Goal: Task Accomplishment & Management: Manage account settings

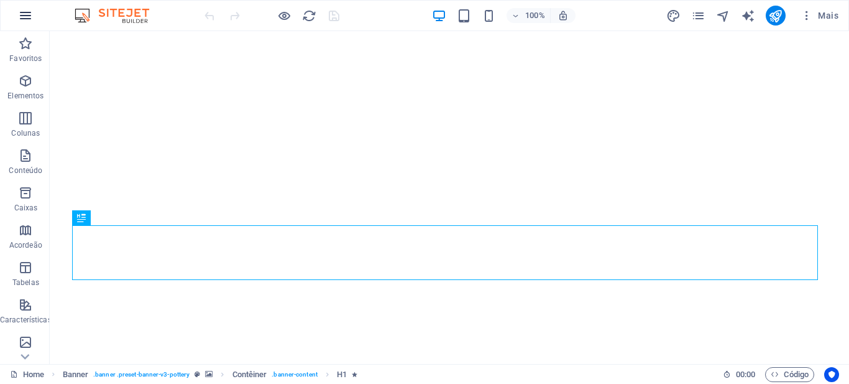
click at [21, 14] on icon "button" at bounding box center [25, 15] width 15 height 15
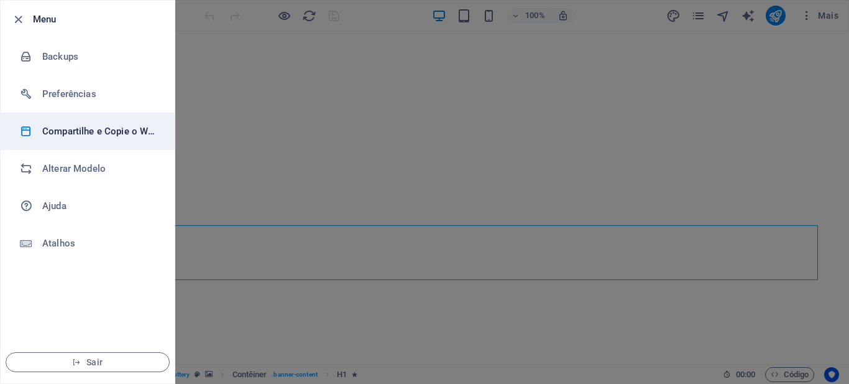
click at [90, 134] on h6 "Compartilhe e Copie o Website" at bounding box center [99, 131] width 115 height 15
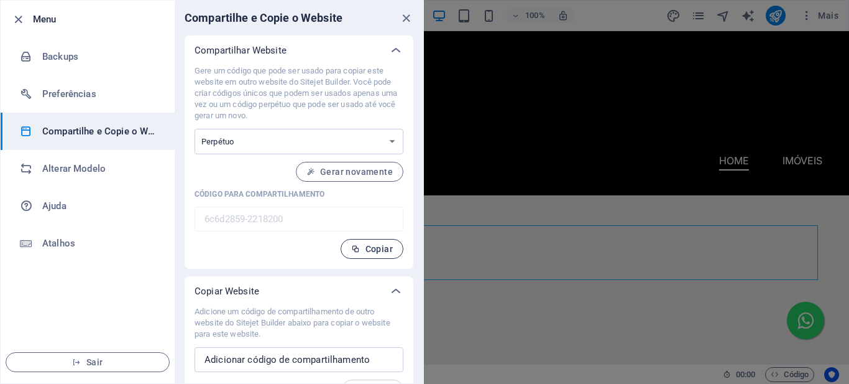
click at [369, 249] on span "Copiar" at bounding box center [372, 249] width 42 height 10
click at [811, 19] on div at bounding box center [424, 192] width 849 height 384
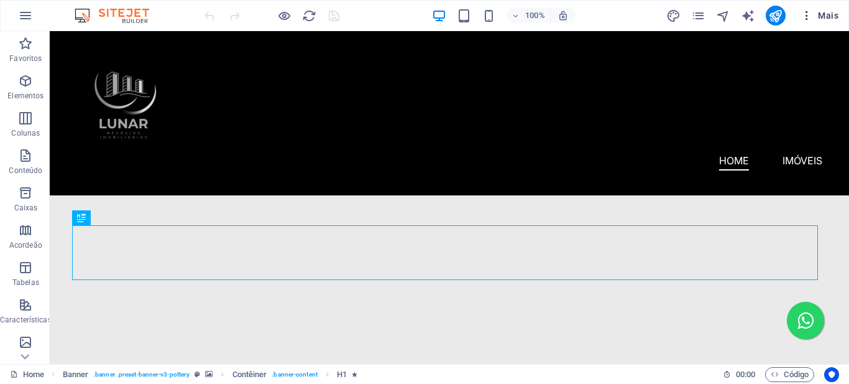
click at [810, 16] on icon "button" at bounding box center [807, 15] width 12 height 12
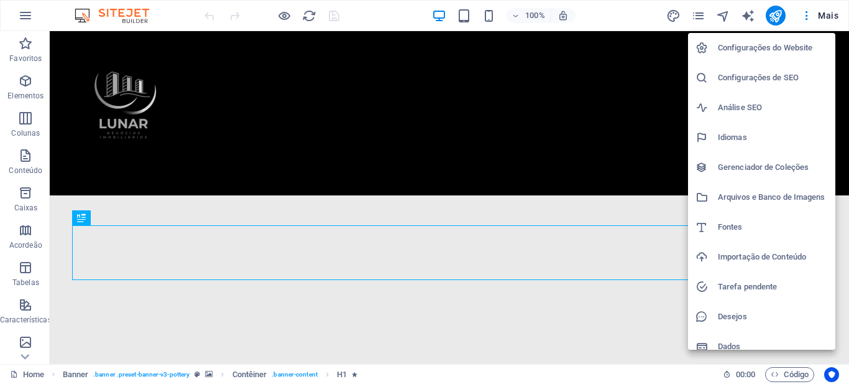
click at [795, 51] on h6 "Configurações do Website" at bounding box center [773, 47] width 110 height 15
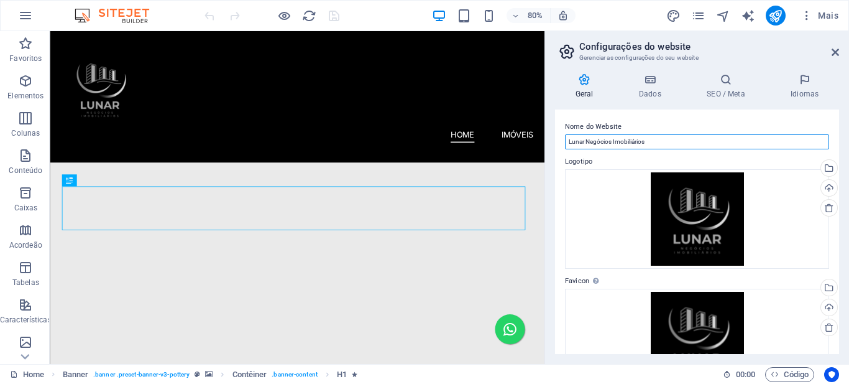
click at [629, 142] on input "Lunar Negócios Imobiliários" at bounding box center [697, 141] width 264 height 15
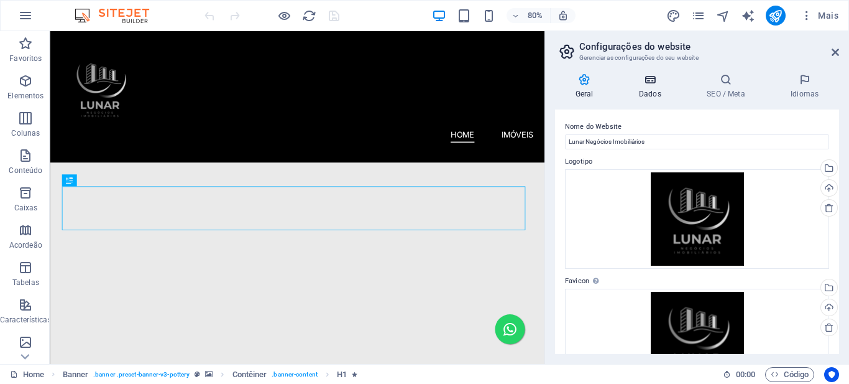
click at [656, 86] on h4 "Dados" at bounding box center [653, 86] width 68 height 26
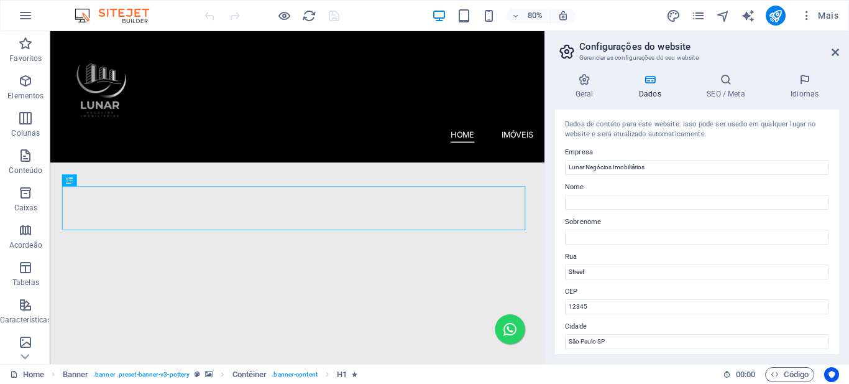
scroll to position [124, 0]
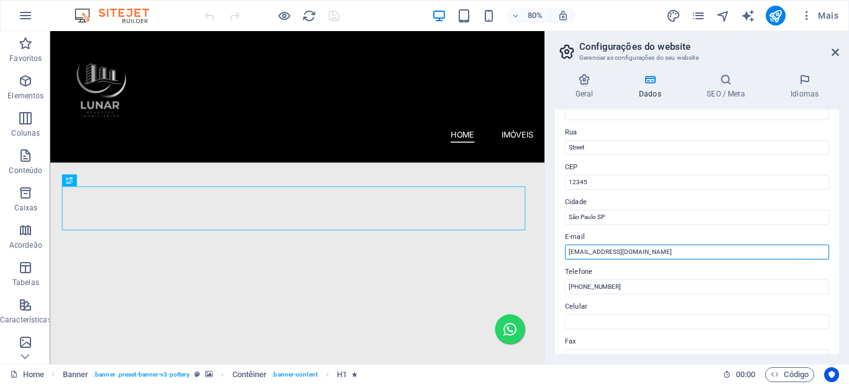
click at [621, 249] on input "contato@lunarcorretoradeimoveis.com.br" at bounding box center [697, 251] width 264 height 15
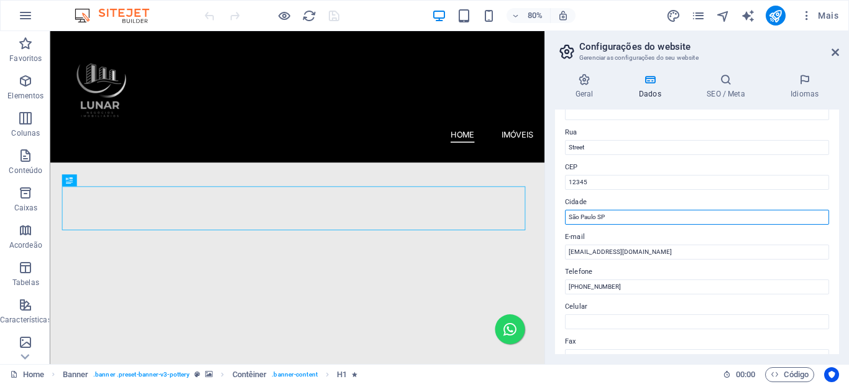
click at [601, 218] on input "São Paulo SP" at bounding box center [697, 217] width 264 height 15
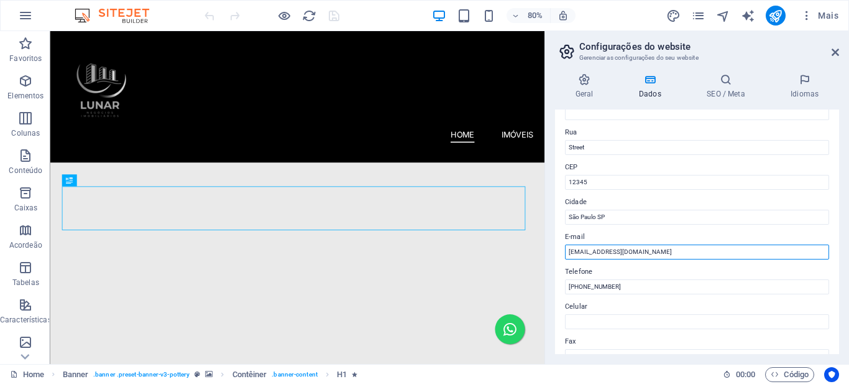
click at [600, 245] on input "contato@lunarcorretoradeimoveis.com.br" at bounding box center [697, 251] width 264 height 15
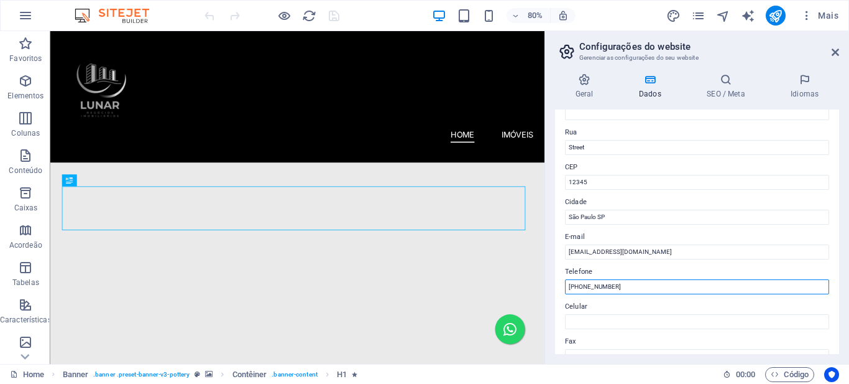
click at [588, 285] on input "(11) 96958-6729" at bounding box center [697, 286] width 264 height 15
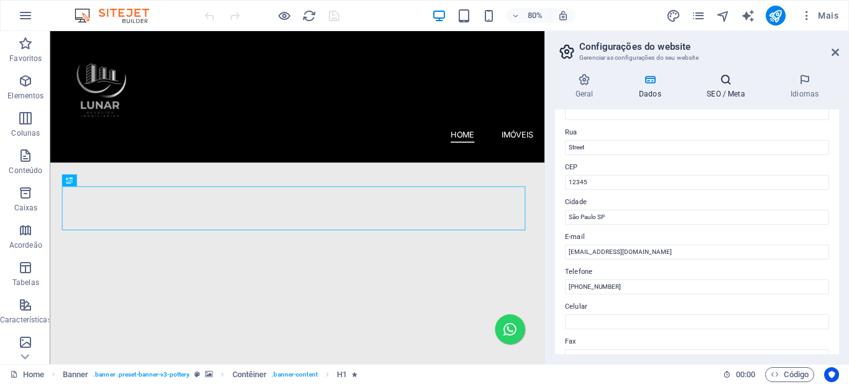
click at [728, 91] on h4 "SEO / Meta" at bounding box center [729, 86] width 84 height 26
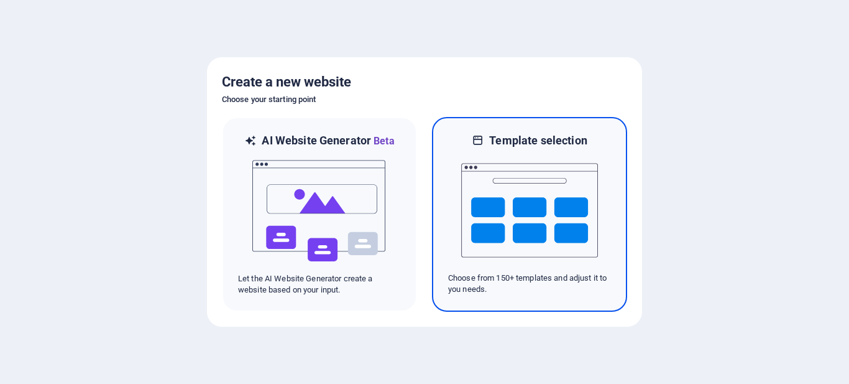
click at [537, 202] on img at bounding box center [529, 210] width 137 height 124
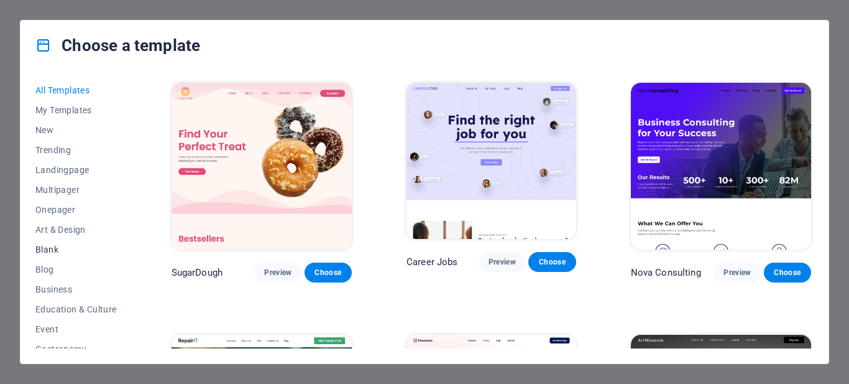
click at [53, 246] on span "Blank" at bounding box center [75, 249] width 81 height 10
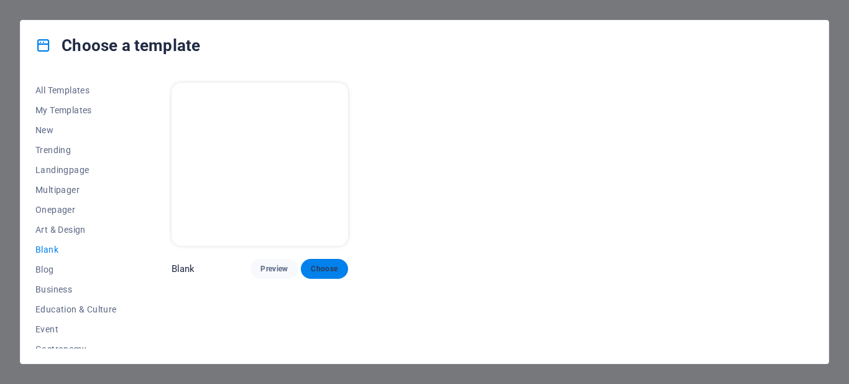
click at [331, 264] on span "Choose" at bounding box center [324, 269] width 27 height 10
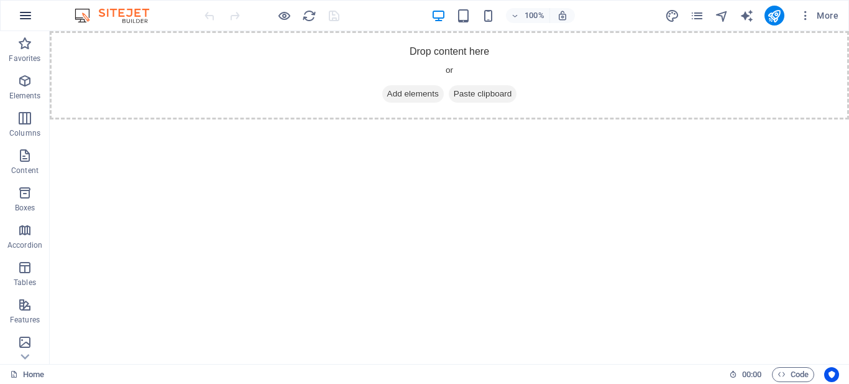
click at [27, 16] on icon "button" at bounding box center [25, 15] width 15 height 15
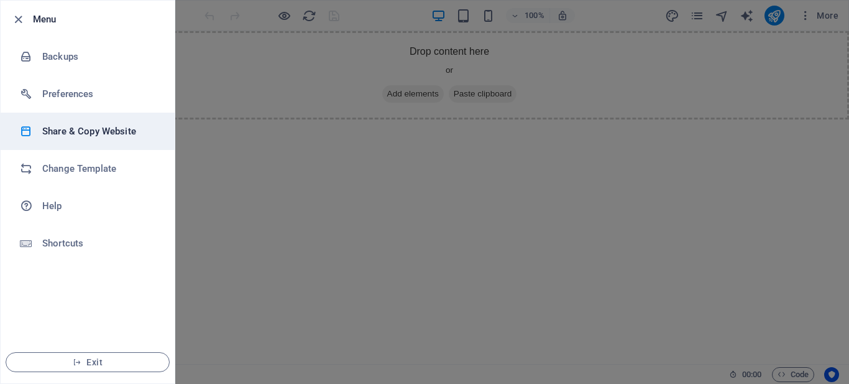
click at [108, 131] on h6 "Share & Copy Website" at bounding box center [99, 131] width 115 height 15
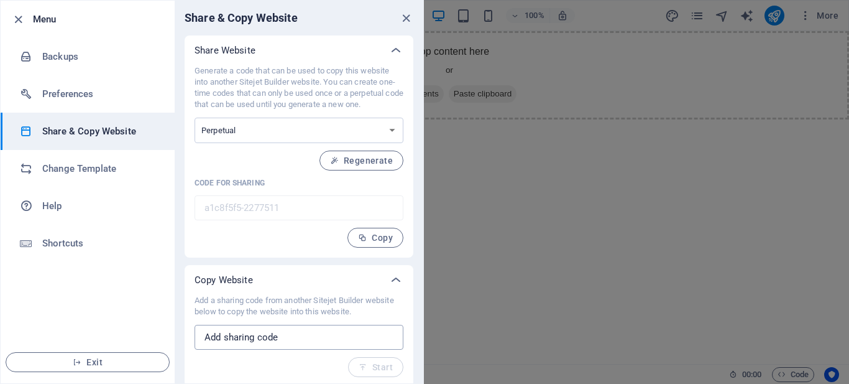
click at [262, 335] on input "text" at bounding box center [299, 337] width 209 height 25
paste input "6c6d2859-2218200"
type input "6c6d2859-2218200"
click at [383, 369] on span "Start" at bounding box center [376, 367] width 34 height 10
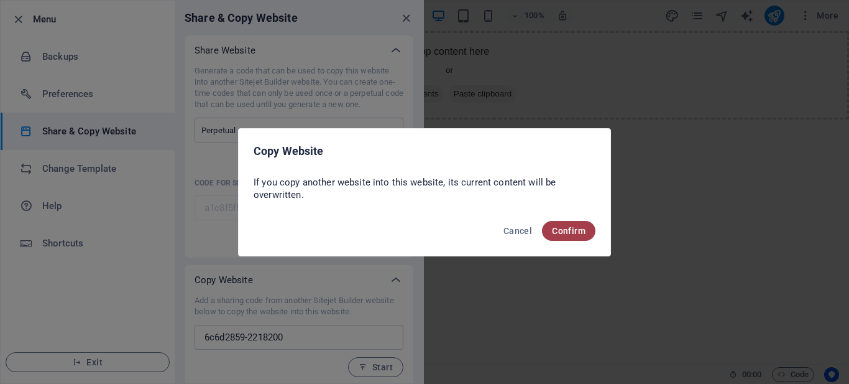
click at [565, 229] on span "Confirm" at bounding box center [569, 231] width 34 height 10
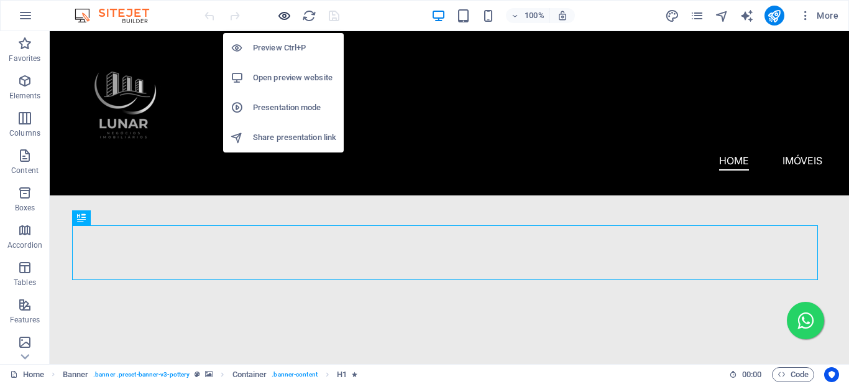
click at [284, 14] on icon "button" at bounding box center [284, 16] width 14 height 14
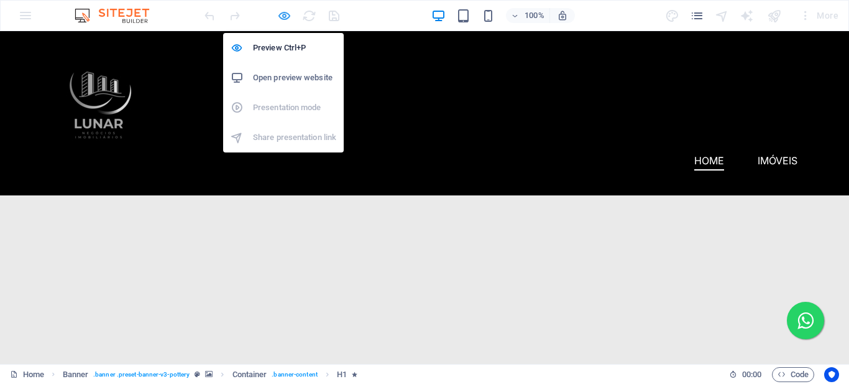
click at [283, 13] on icon "button" at bounding box center [284, 16] width 14 height 14
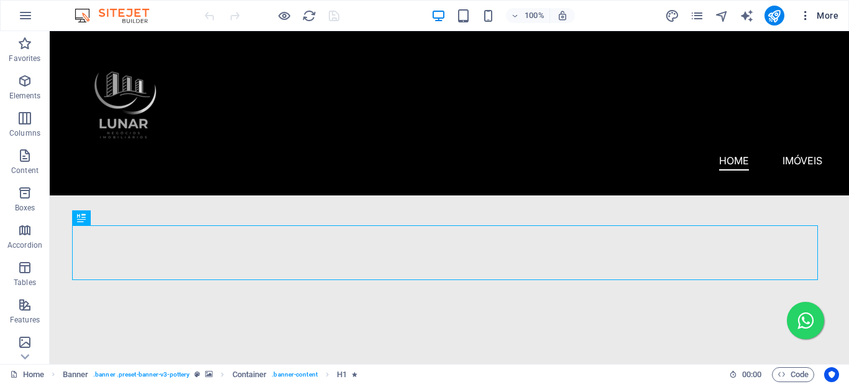
click at [808, 16] on icon "button" at bounding box center [806, 15] width 12 height 12
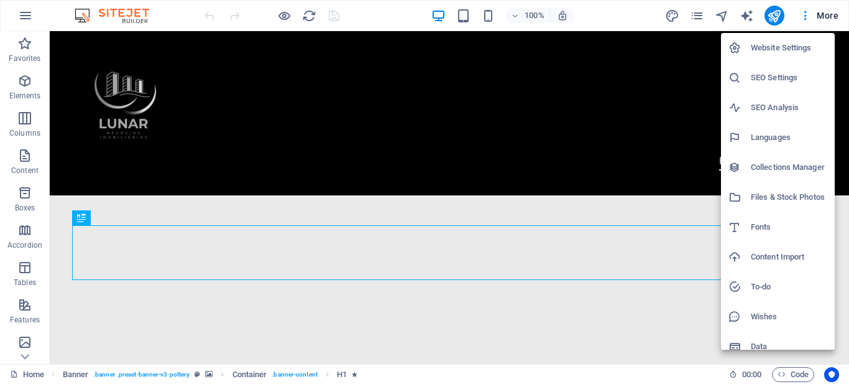
click at [795, 48] on h6 "Website Settings" at bounding box center [789, 47] width 76 height 15
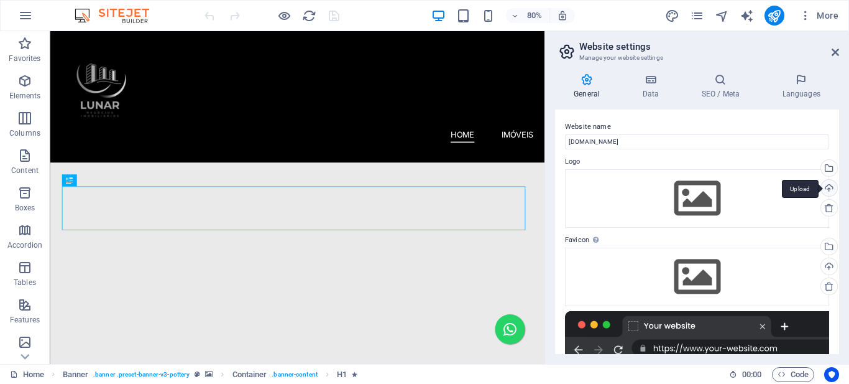
click at [828, 189] on div "Upload" at bounding box center [828, 189] width 19 height 19
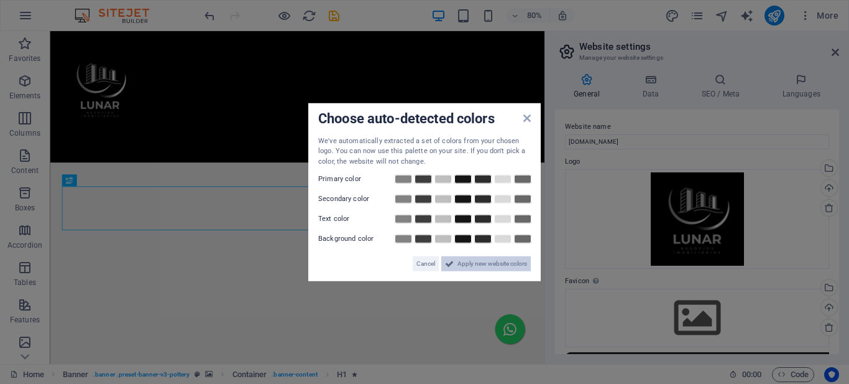
click at [512, 262] on span "Apply new website colors" at bounding box center [493, 263] width 70 height 15
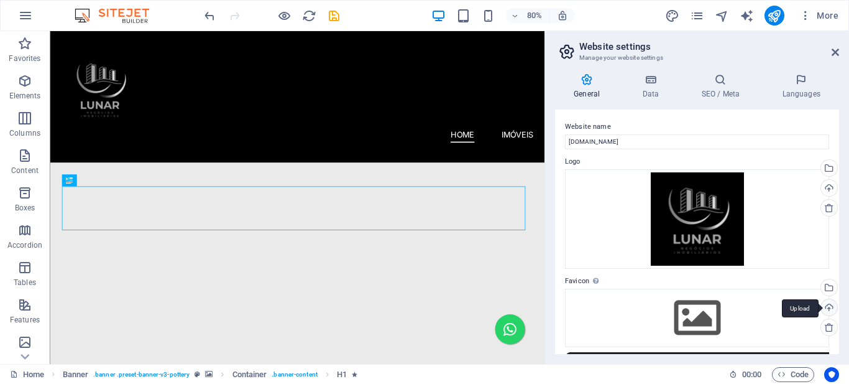
click at [825, 305] on div "Upload" at bounding box center [828, 308] width 19 height 19
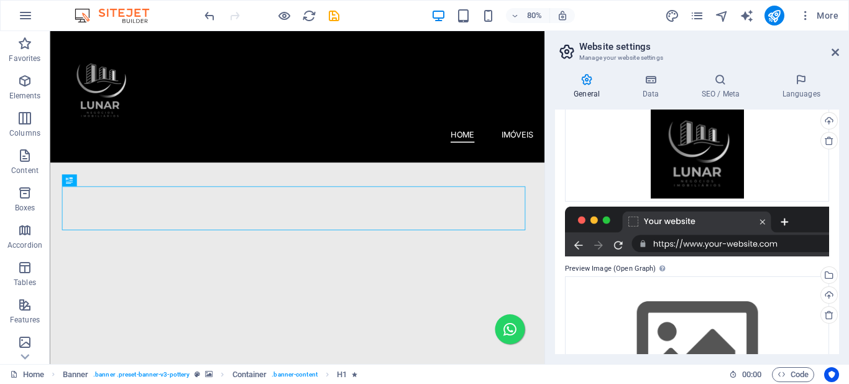
scroll to position [220, 0]
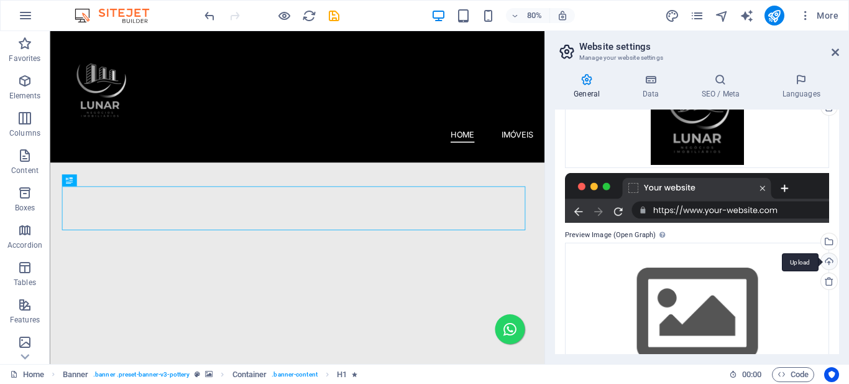
click at [824, 223] on div "Website name lunarimoveis.sitecom.com.br Logo Drag files here, click to choose …" at bounding box center [697, 231] width 284 height 244
click at [825, 263] on div "Upload" at bounding box center [828, 262] width 19 height 19
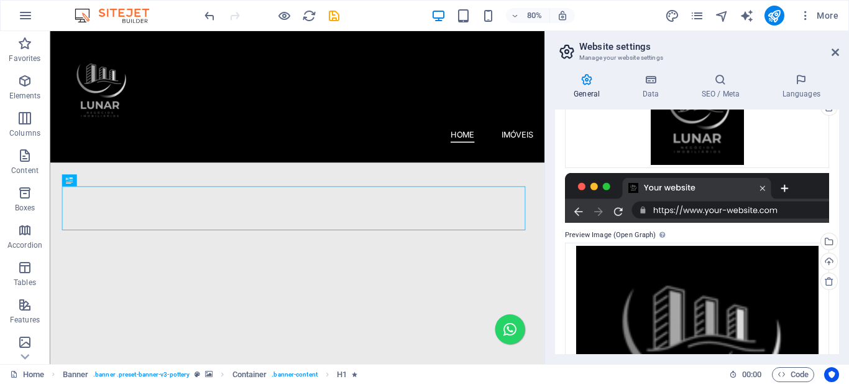
scroll to position [0, 0]
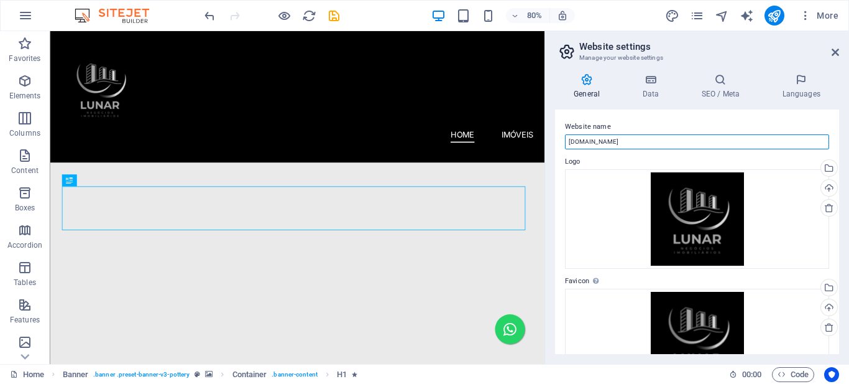
click at [595, 143] on input "lunarimoveis.sitecom.com.br" at bounding box center [697, 141] width 264 height 15
paste input "Lunar Negócios Imobiliários"
type input "Lunar Negócios Imobiliários"
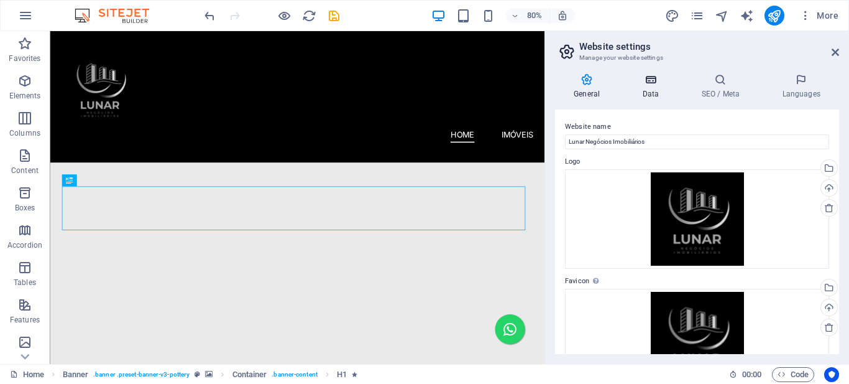
click at [649, 83] on icon at bounding box center [651, 79] width 54 height 12
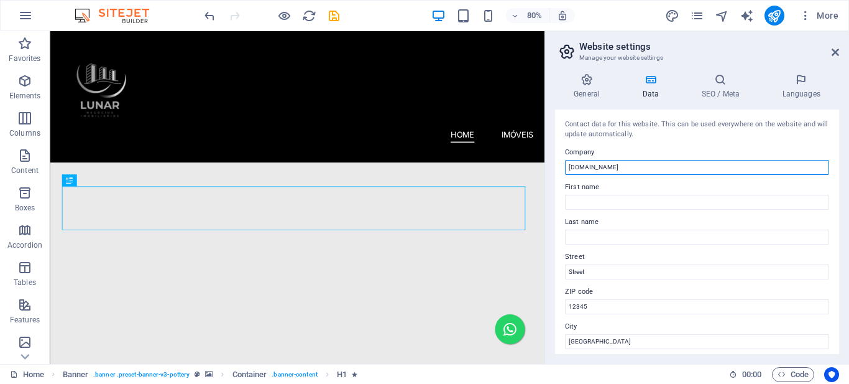
click at [601, 164] on input "lunarimoveis.sitecom.com.br" at bounding box center [697, 167] width 264 height 15
paste input "Lunar Negócios Imobiliários"
type input "Lunar Negócios Imobiliários"
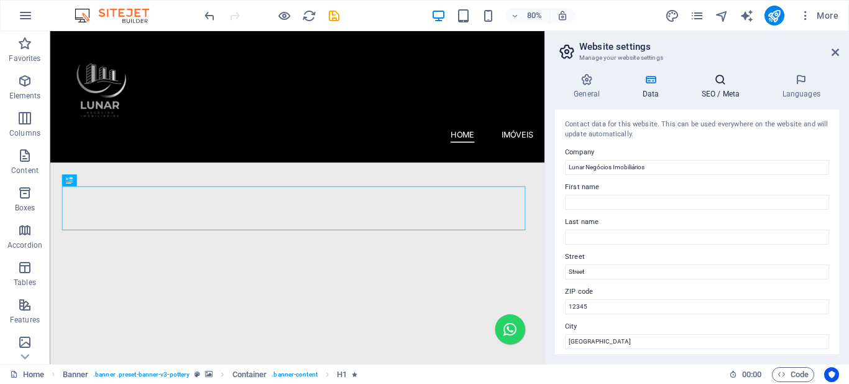
click at [716, 86] on h4 "SEO / Meta" at bounding box center [723, 86] width 81 height 26
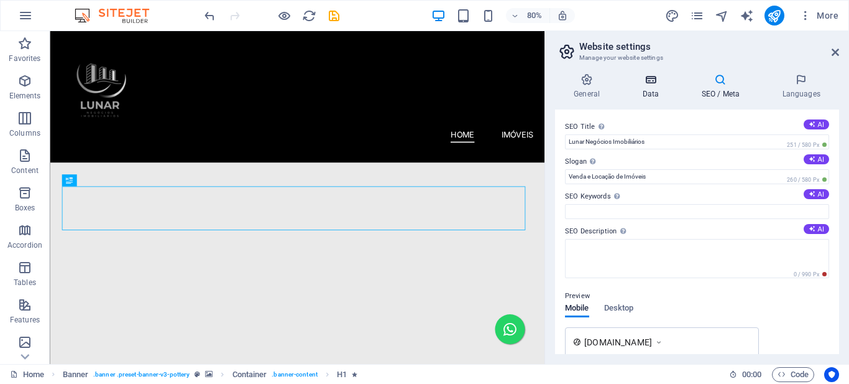
click at [645, 91] on h4 "Data" at bounding box center [653, 86] width 59 height 26
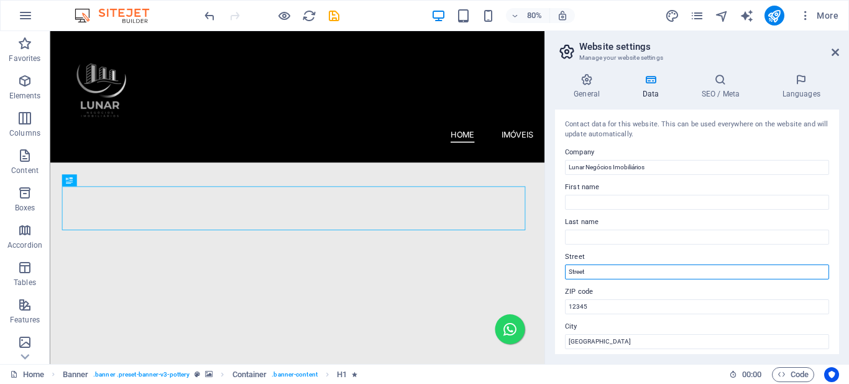
click at [579, 269] on input "Street" at bounding box center [697, 271] width 264 height 15
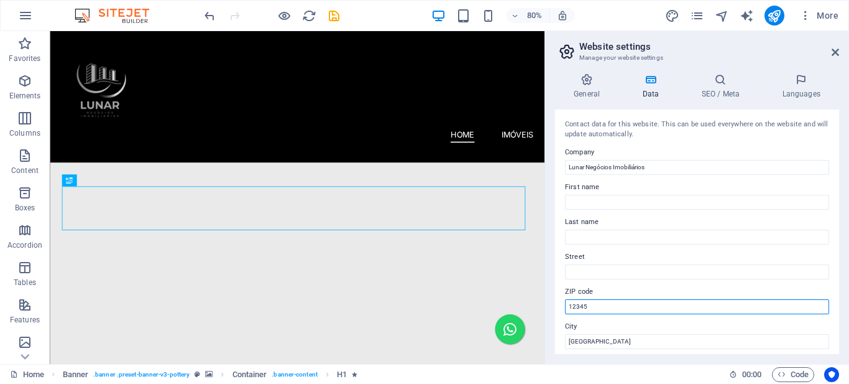
click at [575, 307] on input "12345" at bounding box center [697, 306] width 264 height 15
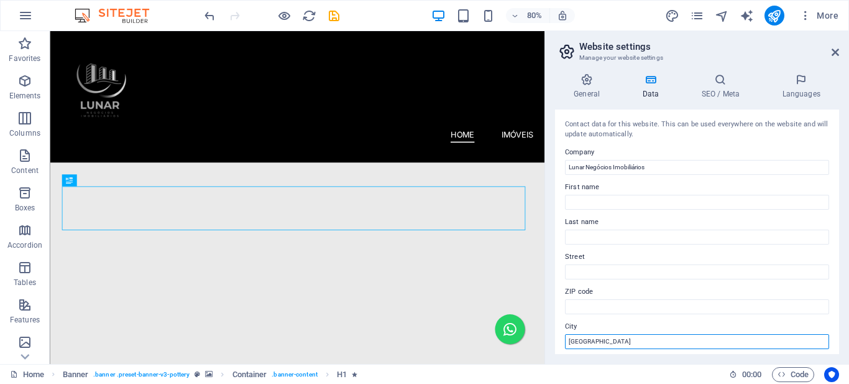
click at [578, 340] on input "Berlin" at bounding box center [697, 341] width 264 height 15
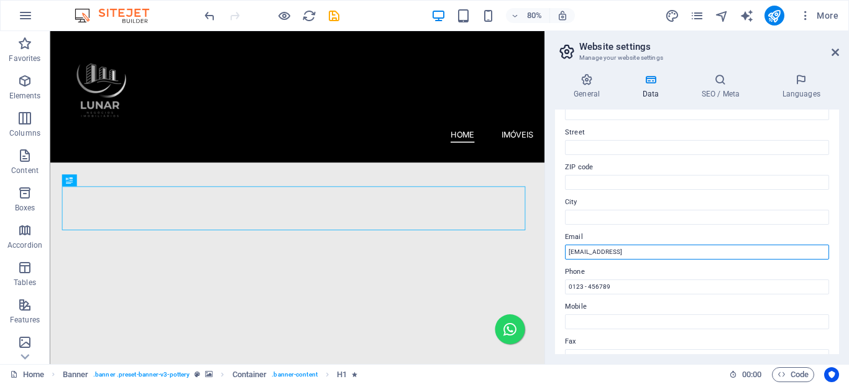
click at [630, 254] on input "c036c5c13736202887dadb7c05c9b7@cpanel.local" at bounding box center [697, 251] width 264 height 15
click at [629, 252] on input "c036c5c13736202887dadb7c05c9b7@cpanel.local" at bounding box center [697, 251] width 264 height 15
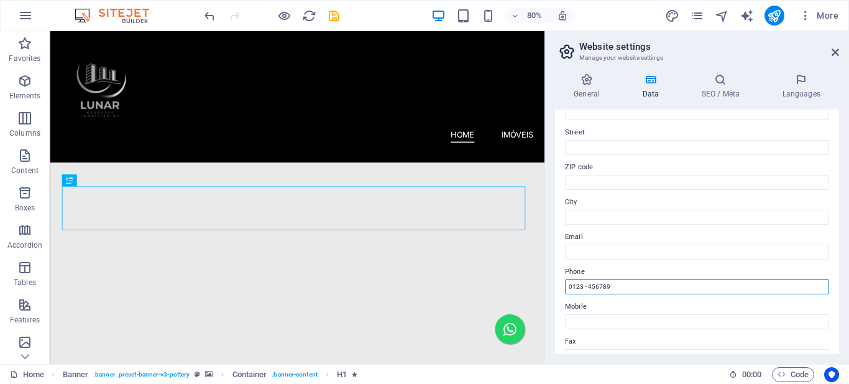
click at [597, 282] on input "0123 - 456789" at bounding box center [697, 286] width 264 height 15
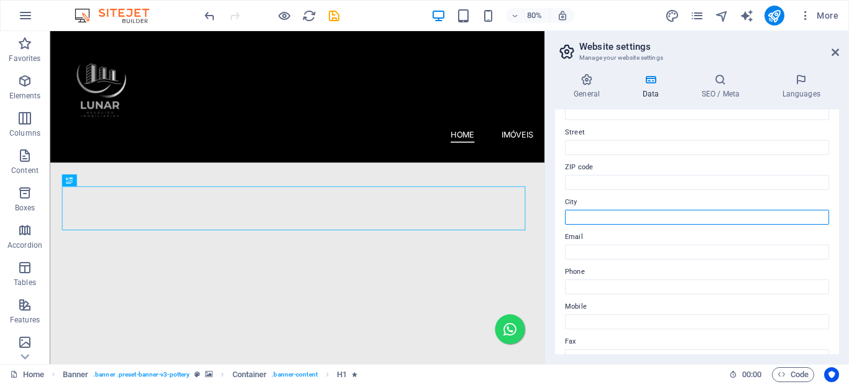
click at [588, 219] on input "City" at bounding box center [697, 217] width 264 height 15
paste input "São Paulo SP"
type input "São Paulo SP"
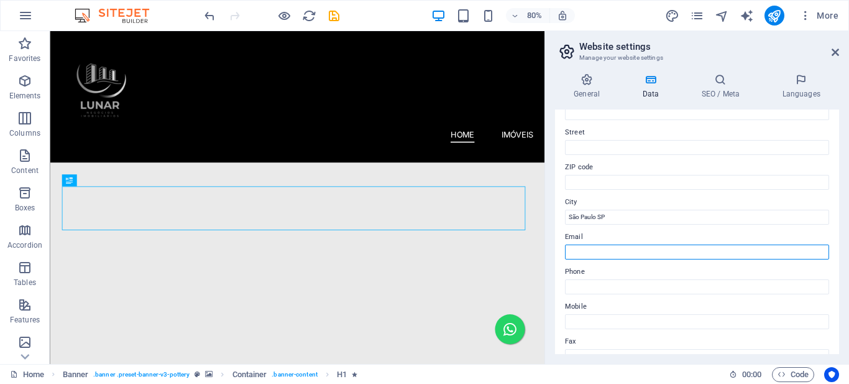
click at [583, 251] on input "Email" at bounding box center [697, 251] width 264 height 15
paste input "contato@lunarcorretoradeimoveis.com.br"
type input "contato@lunarcorretoradeimoveis.com.br"
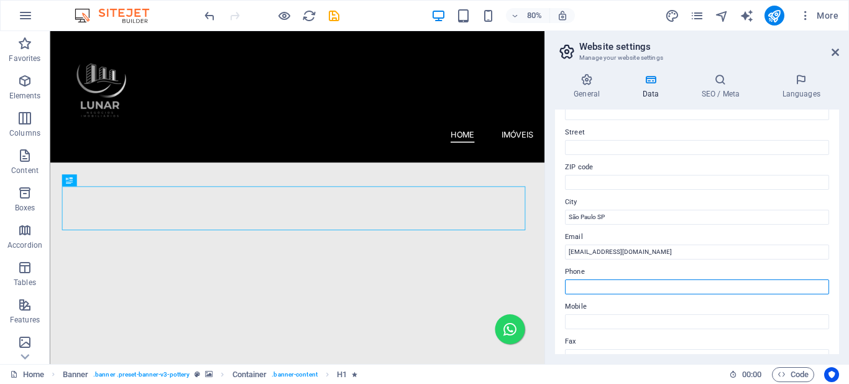
click at [589, 288] on input "Phone" at bounding box center [697, 286] width 264 height 15
paste input "(11) 96958-6729"
type input "(11) 96958-6729"
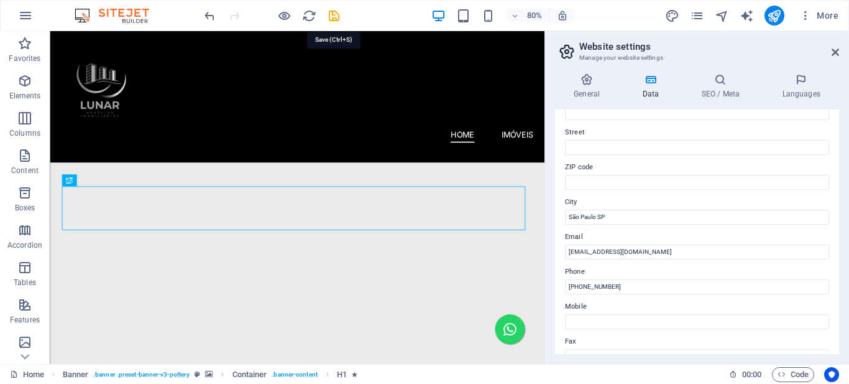
click at [333, 16] on icon "save" at bounding box center [334, 16] width 14 height 14
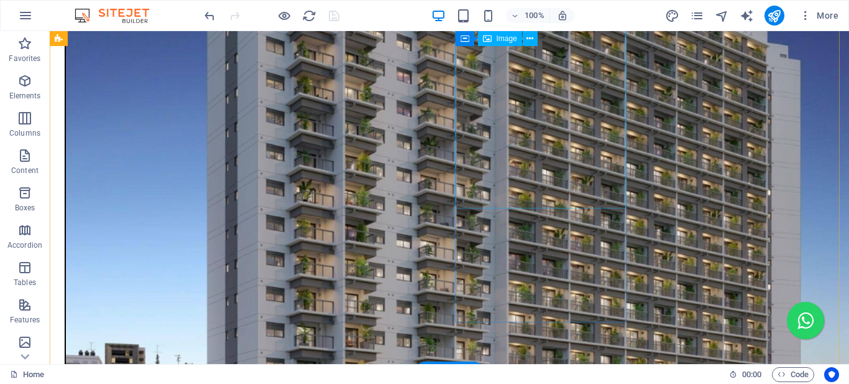
scroll to position [995, 0]
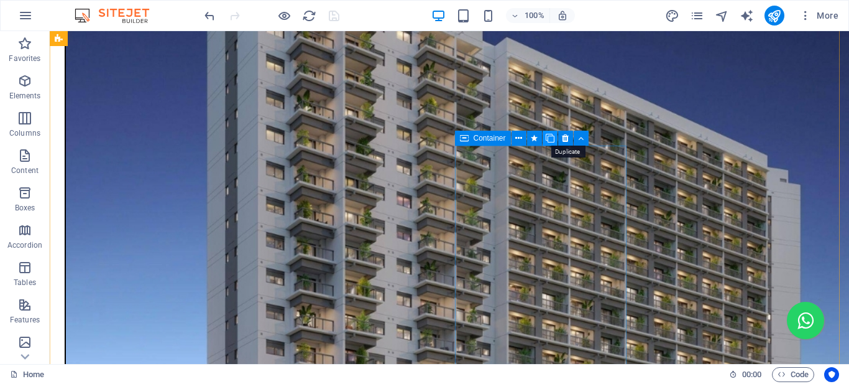
click at [548, 140] on icon at bounding box center [550, 138] width 9 height 13
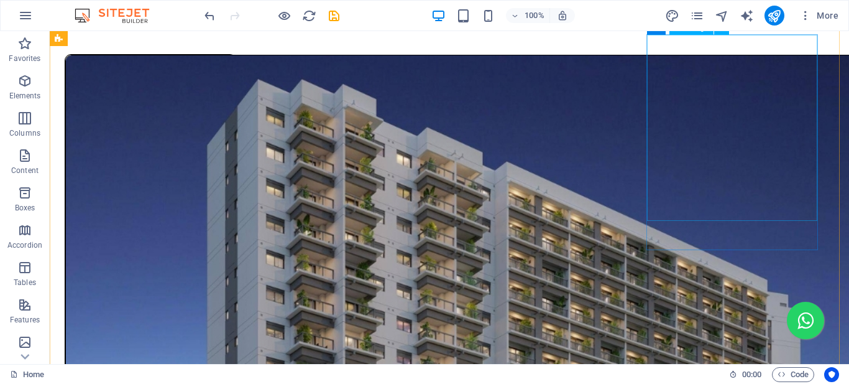
scroll to position [808, 0]
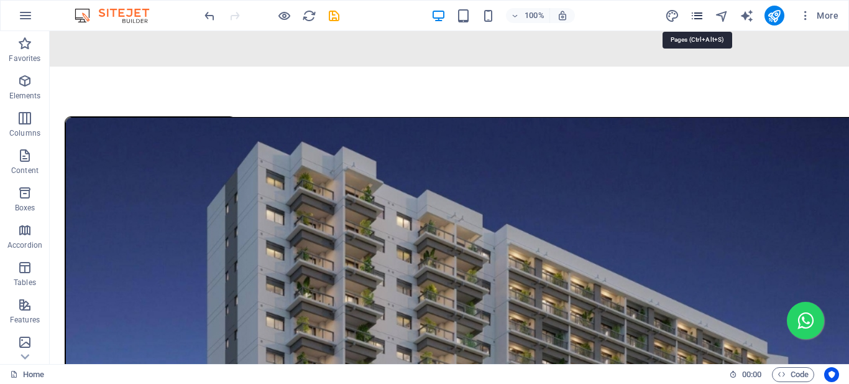
click at [696, 16] on icon "pages" at bounding box center [697, 16] width 14 height 14
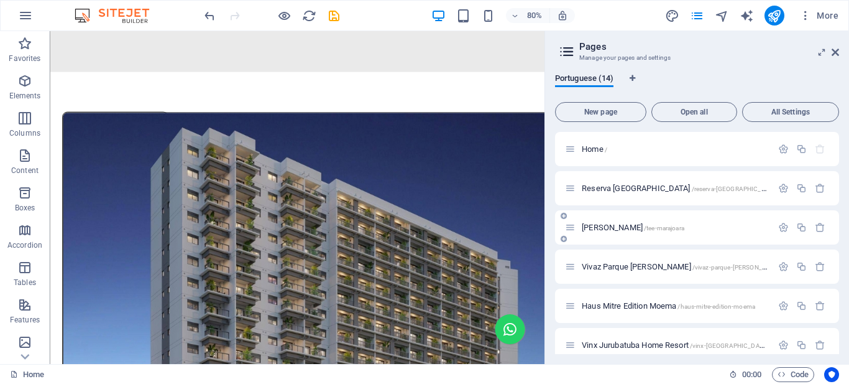
scroll to position [62, 0]
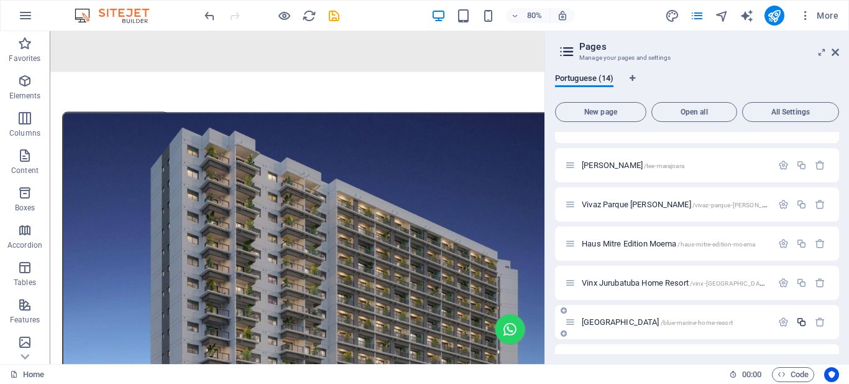
click at [800, 321] on icon "button" at bounding box center [801, 321] width 11 height 11
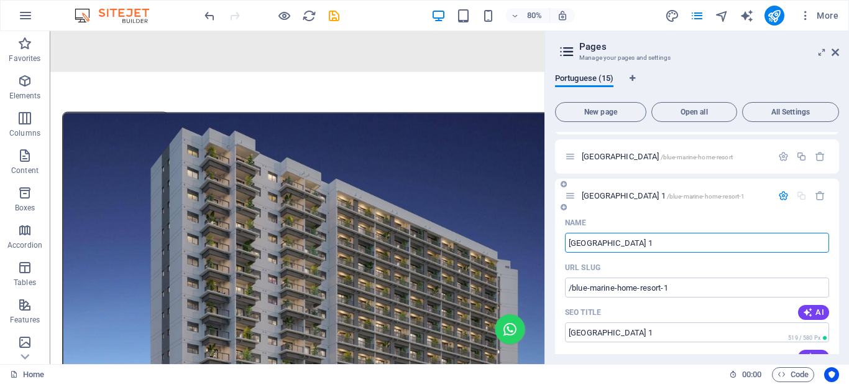
paste input "text"
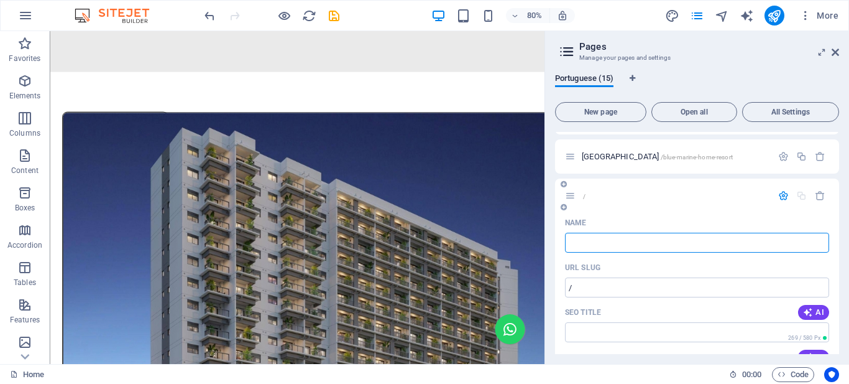
type input "/"
paste input "Go Balkon"
type input "Go Balkon"
type input "/go-balkon"
type input "Go Balkon"
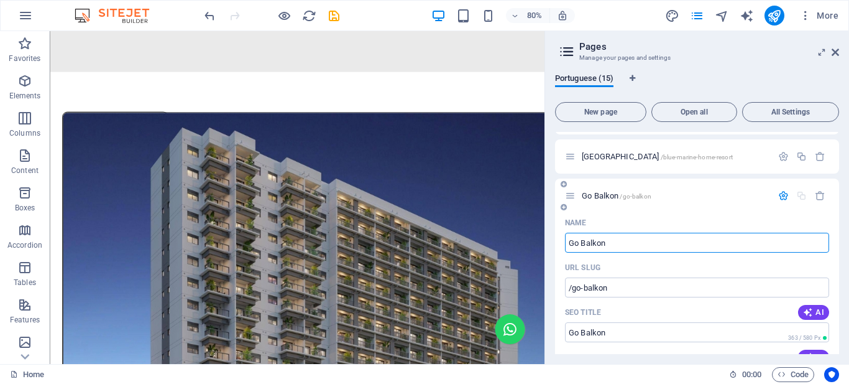
type input "Go Balkon"
click at [673, 197] on p "Go Balkon /go-balkon" at bounding box center [675, 196] width 187 height 8
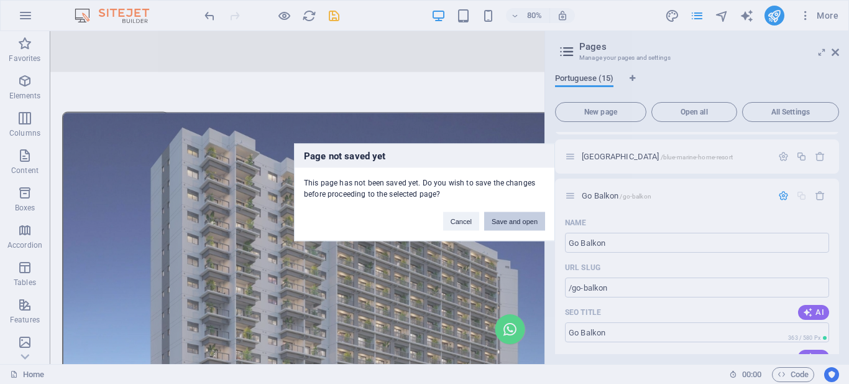
drag, startPoint x: 503, startPoint y: 219, endPoint x: 568, endPoint y: 234, distance: 66.5
click at [503, 219] on button "Save and open" at bounding box center [514, 220] width 61 height 19
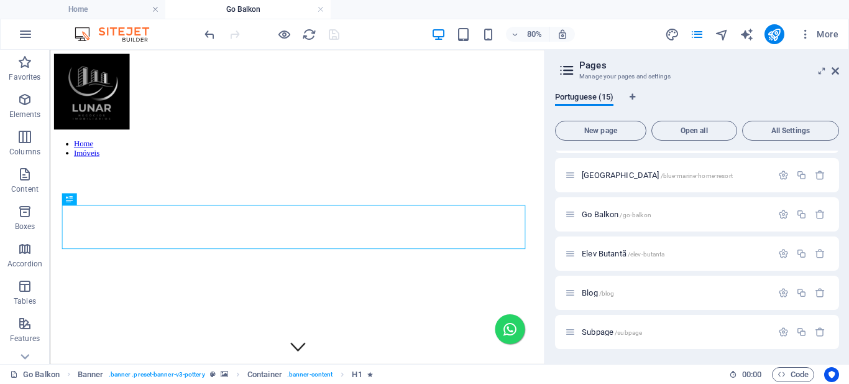
scroll to position [0, 0]
click at [834, 70] on icon at bounding box center [835, 71] width 7 height 10
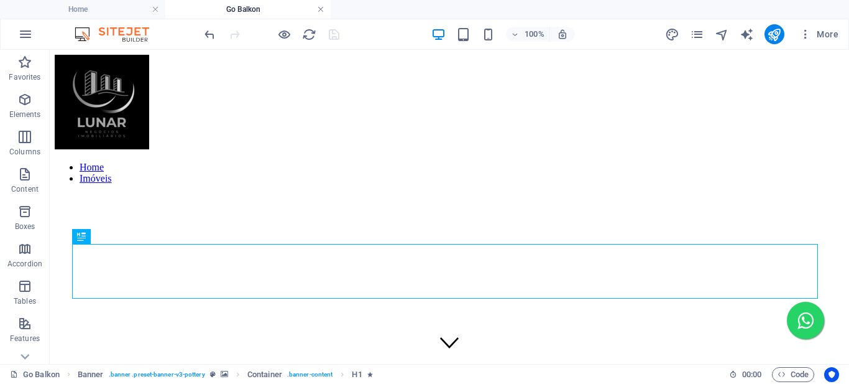
click at [320, 9] on link at bounding box center [320, 10] width 7 height 12
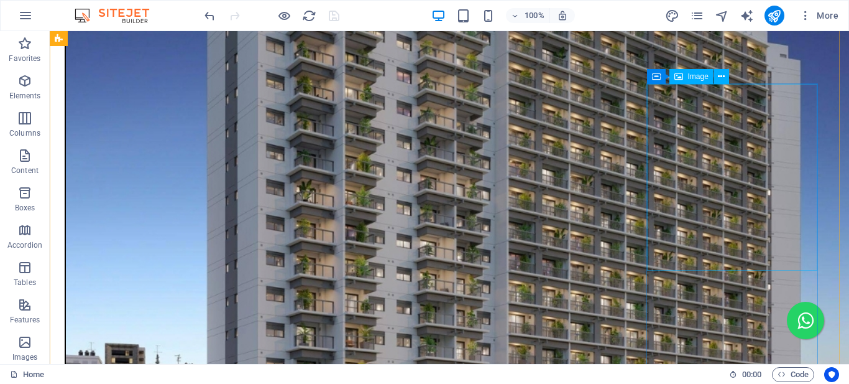
scroll to position [1057, 0]
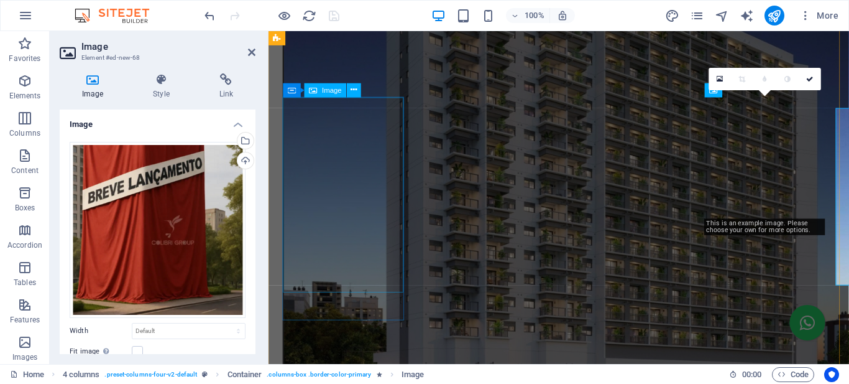
scroll to position [1029, 0]
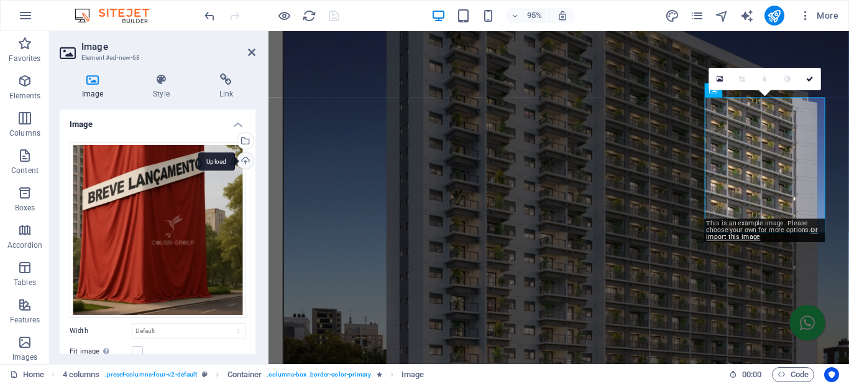
click at [238, 162] on div "Upload" at bounding box center [244, 161] width 19 height 19
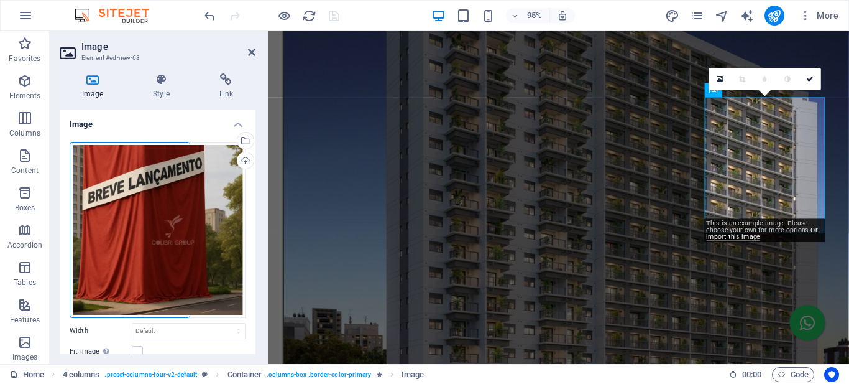
scroll to position [122, 0]
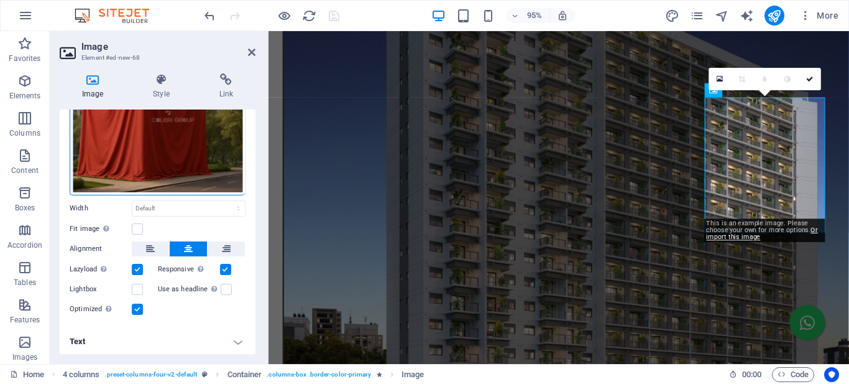
click at [131, 337] on h4 "Text" at bounding box center [158, 341] width 196 height 30
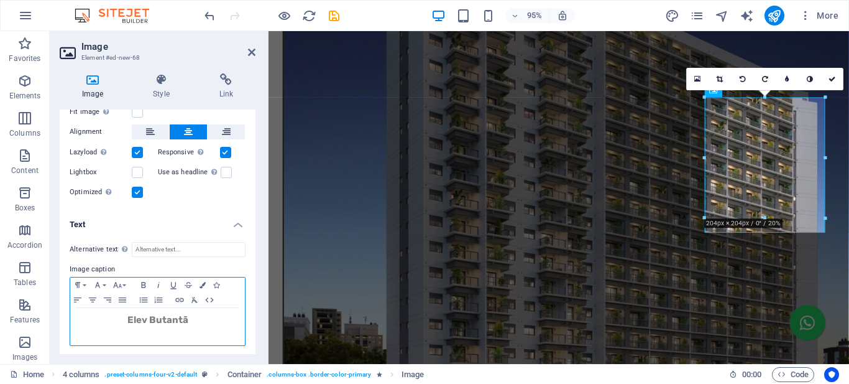
click at [165, 314] on strong "Elev Butantã" at bounding box center [157, 319] width 61 height 11
click at [166, 314] on strong "Elev Butantã" at bounding box center [157, 319] width 61 height 11
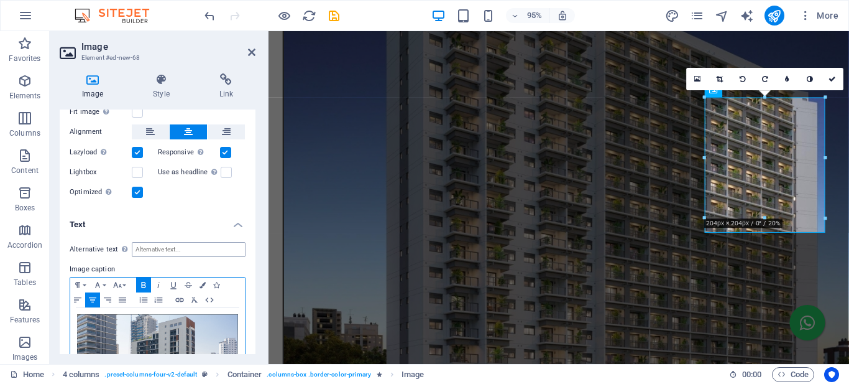
scroll to position [0, 517]
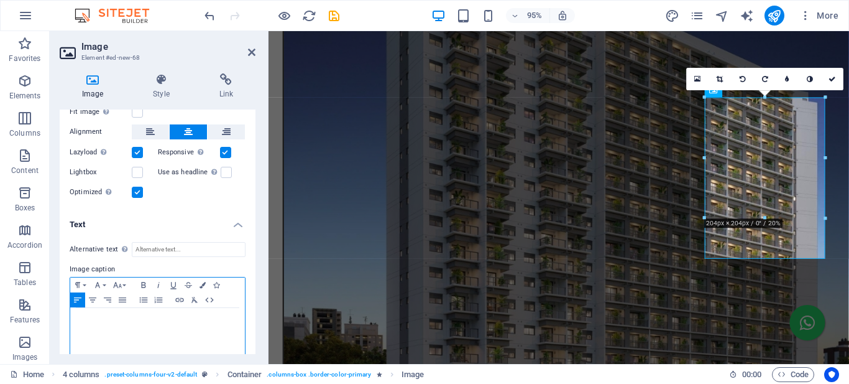
click at [155, 321] on h1 "Go Balkon" at bounding box center [157, 330] width 162 height 33
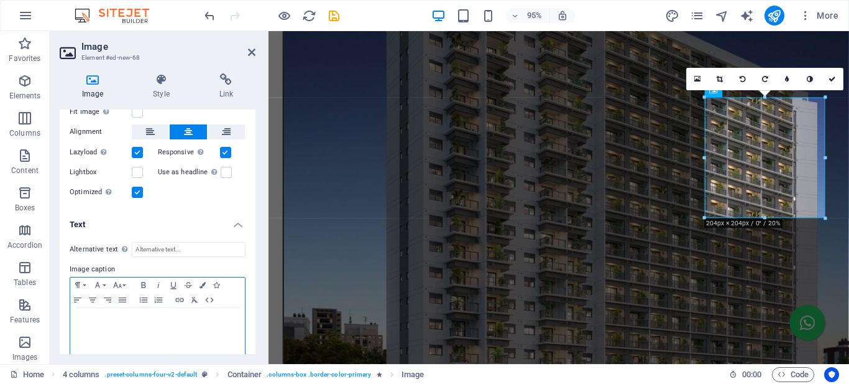
click at [78, 316] on h1 "​" at bounding box center [157, 330] width 162 height 33
click at [104, 319] on h1 "​" at bounding box center [157, 330] width 162 height 33
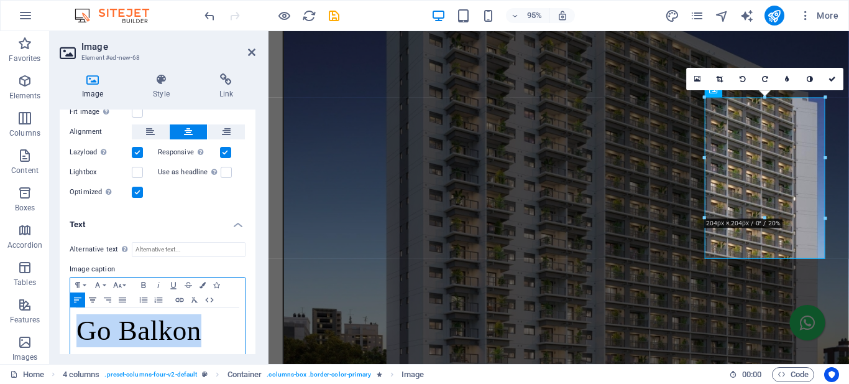
click at [91, 298] on icon "button" at bounding box center [92, 300] width 15 height 10
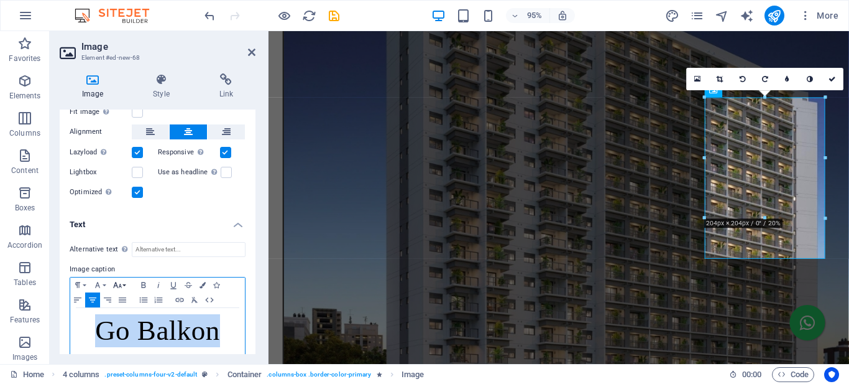
click at [124, 285] on icon "button" at bounding box center [117, 285] width 15 height 10
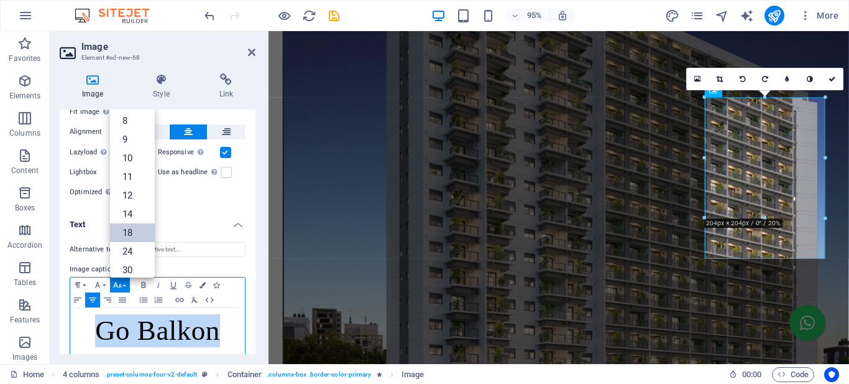
click at [131, 229] on link "18" at bounding box center [132, 232] width 45 height 19
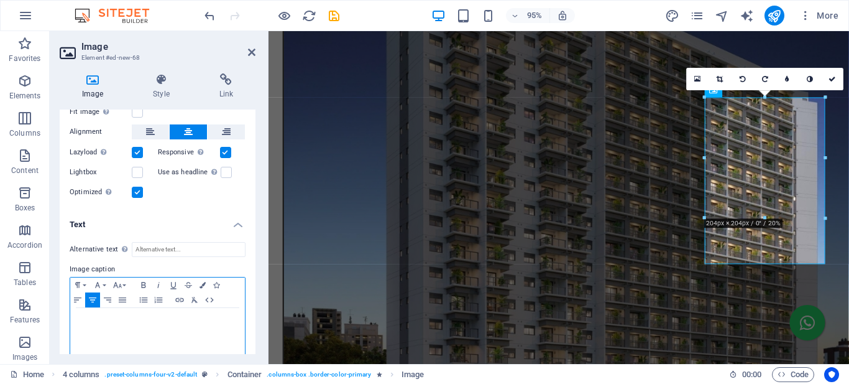
click at [152, 323] on h1 "Go Balkon" at bounding box center [157, 333] width 162 height 39
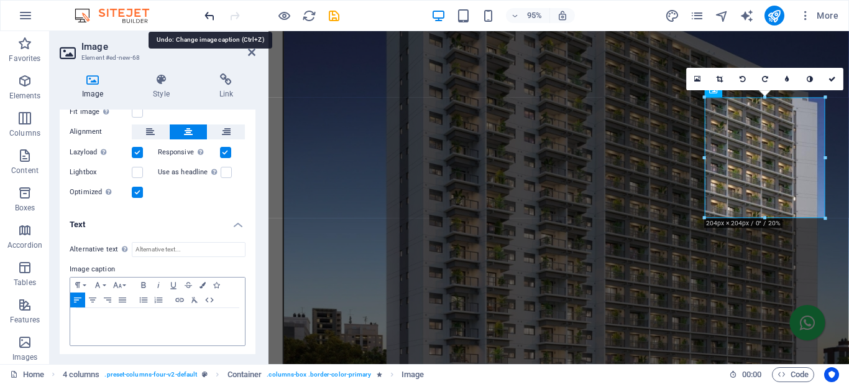
click at [211, 14] on icon "undo" at bounding box center [210, 16] width 14 height 14
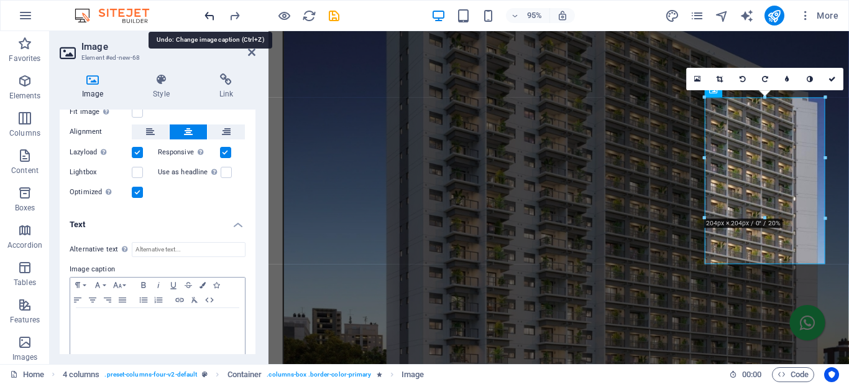
click at [211, 14] on icon "undo" at bounding box center [210, 16] width 14 height 14
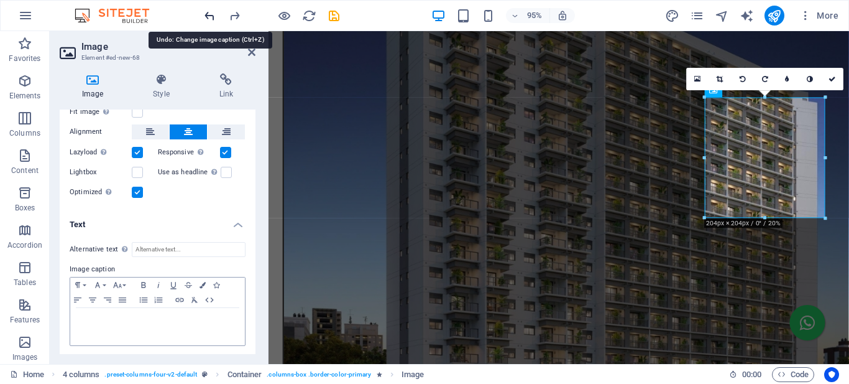
click at [211, 14] on icon "undo" at bounding box center [210, 16] width 14 height 14
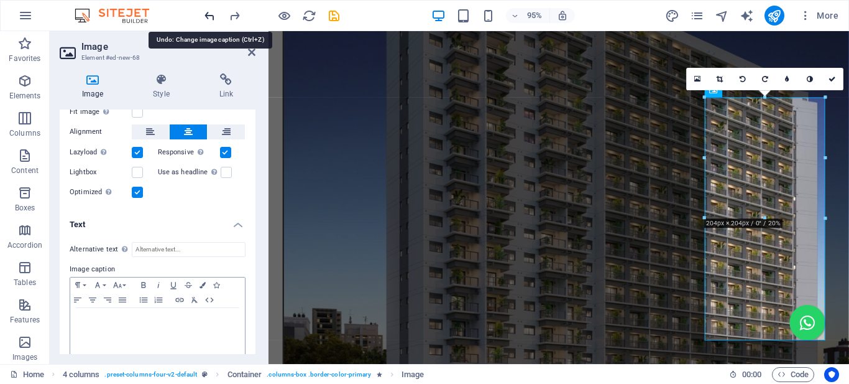
click at [211, 14] on icon "undo" at bounding box center [210, 16] width 14 height 14
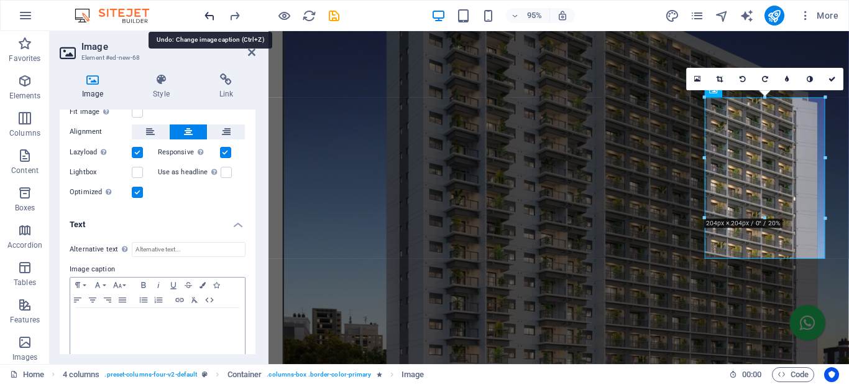
click at [211, 14] on icon "undo" at bounding box center [210, 16] width 14 height 14
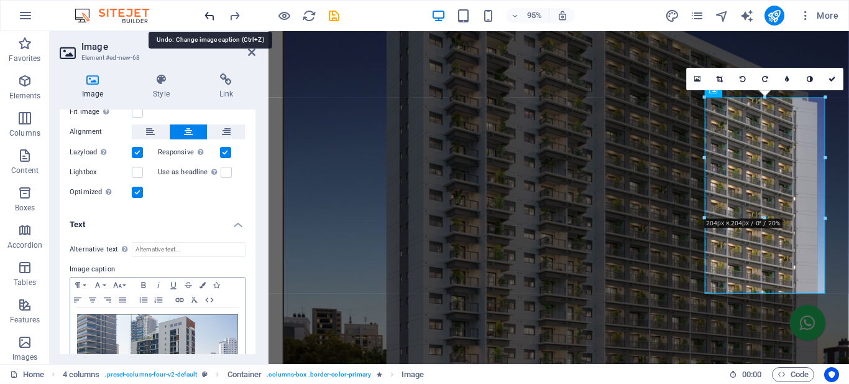
click at [211, 14] on icon "undo" at bounding box center [210, 16] width 14 height 14
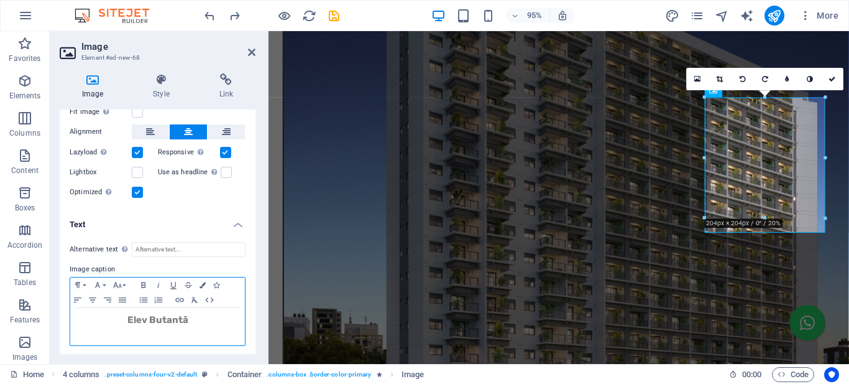
click at [161, 314] on strong "Elev Butantã" at bounding box center [157, 319] width 61 height 11
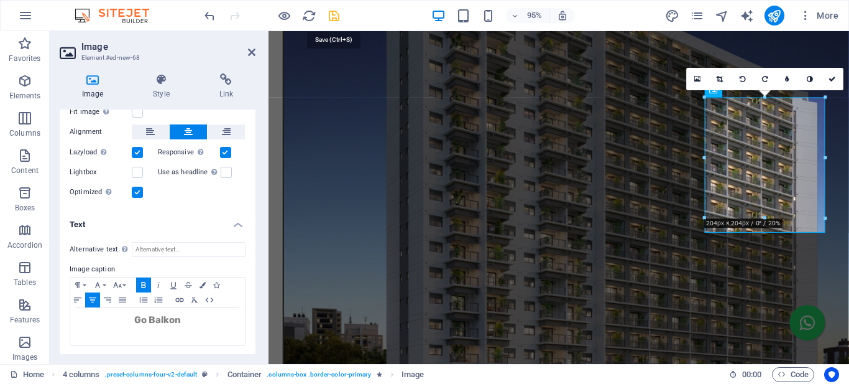
click at [330, 17] on icon "save" at bounding box center [334, 16] width 14 height 14
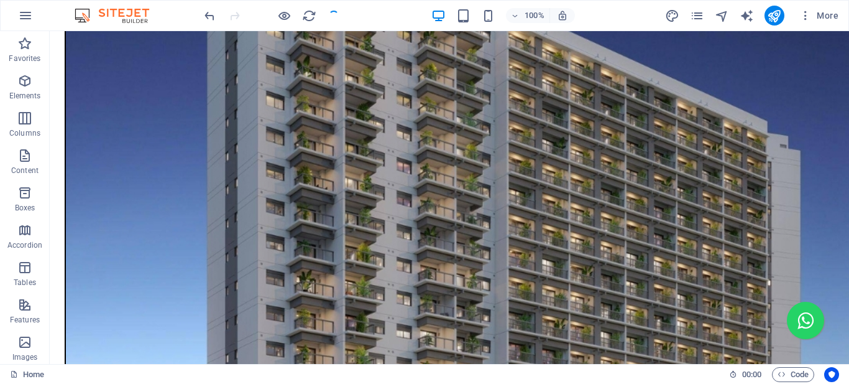
scroll to position [1057, 0]
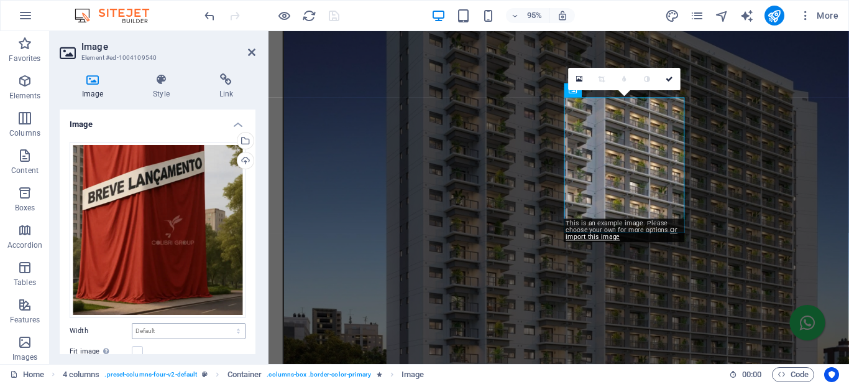
scroll to position [122, 0]
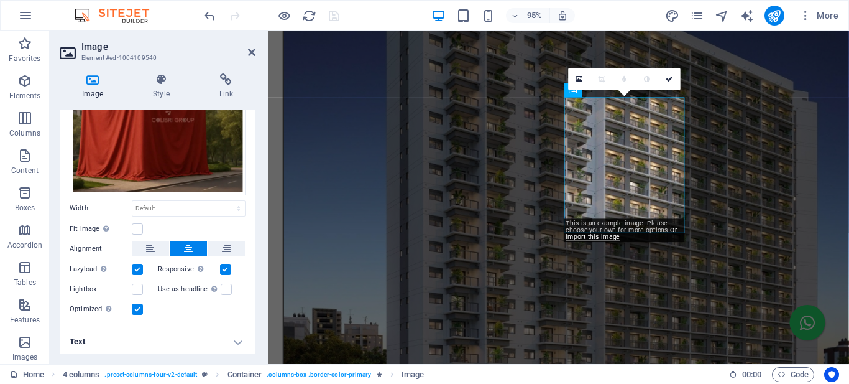
click at [134, 334] on h4 "Text" at bounding box center [158, 341] width 196 height 30
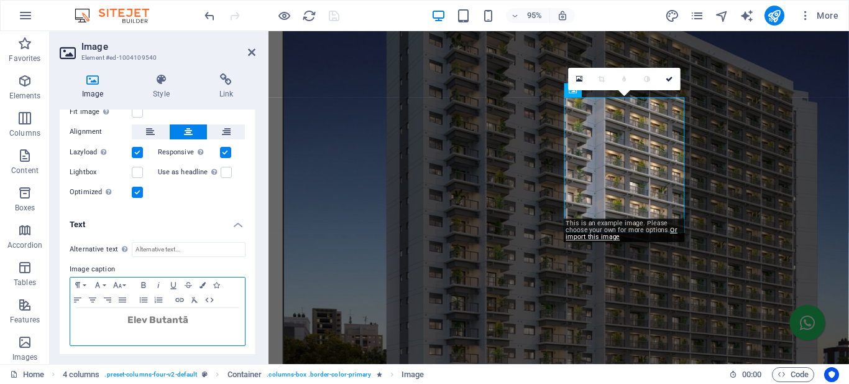
click at [159, 316] on strong "Elev Butantã" at bounding box center [157, 319] width 61 height 11
click at [200, 283] on icon "button" at bounding box center [203, 285] width 6 height 6
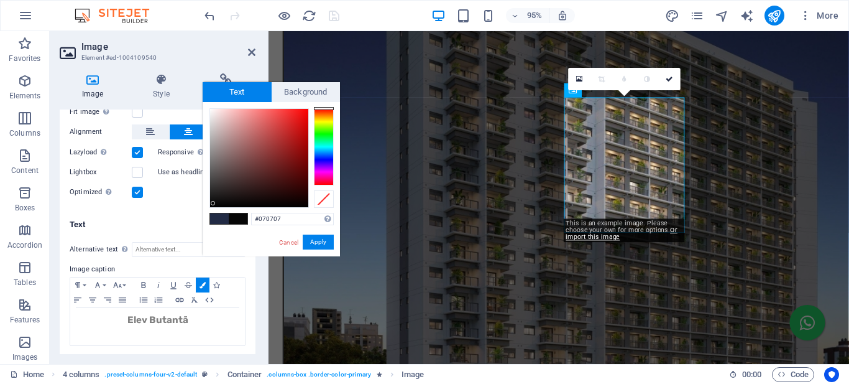
type input "#040404"
click at [211, 205] on div at bounding box center [259, 158] width 98 height 98
click at [211, 205] on div at bounding box center [211, 204] width 4 height 4
click at [314, 241] on button "Apply" at bounding box center [318, 241] width 31 height 15
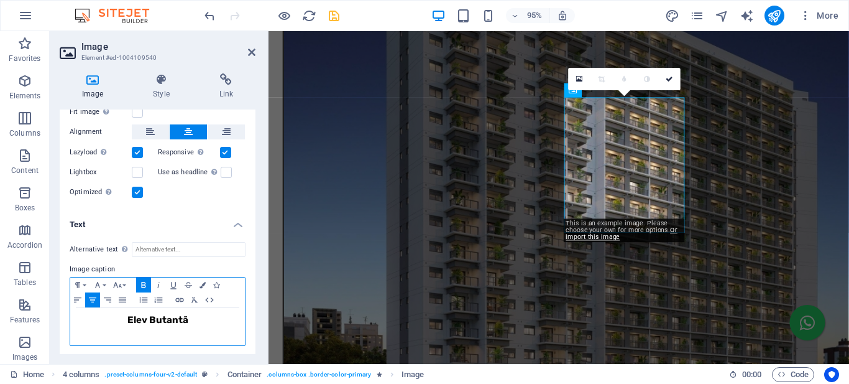
click at [147, 282] on icon "button" at bounding box center [143, 285] width 15 height 10
click at [143, 281] on icon "button" at bounding box center [143, 285] width 15 height 10
click at [126, 281] on button "Font Size" at bounding box center [120, 284] width 20 height 15
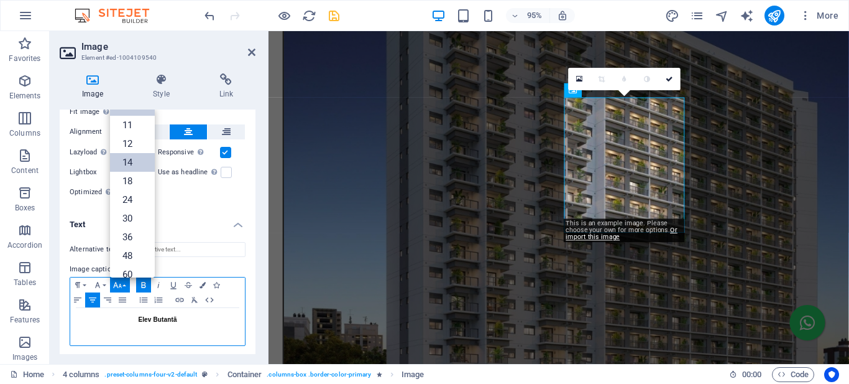
click at [129, 159] on link "14" at bounding box center [132, 162] width 45 height 19
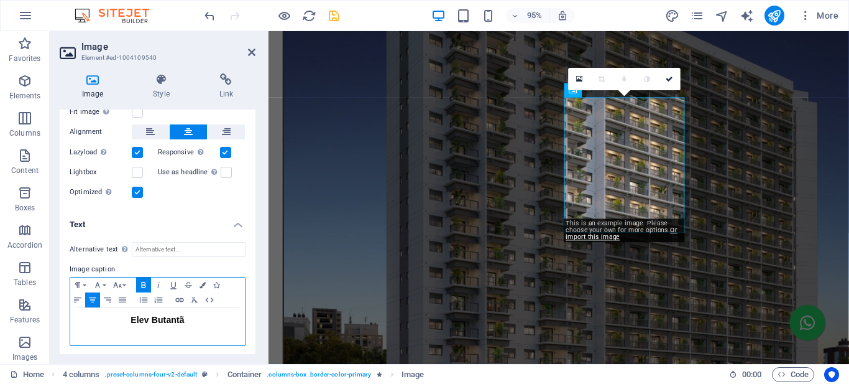
click at [173, 317] on span "Elev Butantã" at bounding box center [157, 320] width 53 height 10
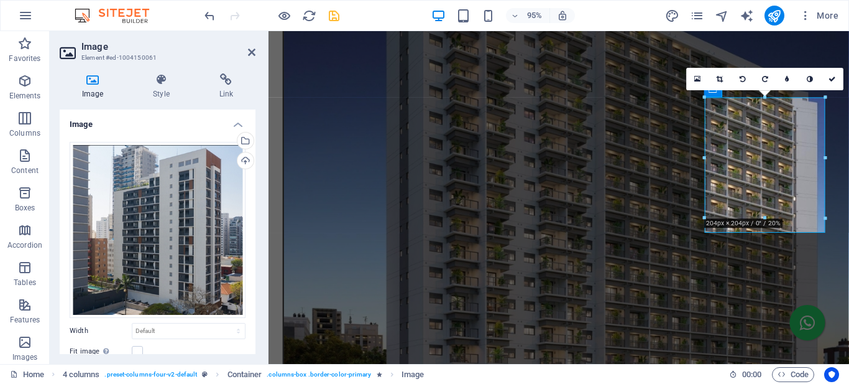
scroll to position [239, 0]
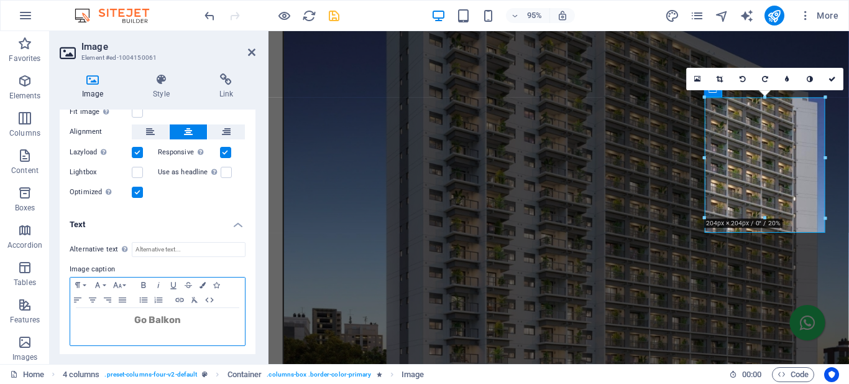
click at [177, 326] on div "Go Balkon" at bounding box center [157, 326] width 175 height 37
click at [172, 321] on strong "Go Balkon" at bounding box center [157, 319] width 47 height 11
click at [172, 320] on strong "Go Balkon" at bounding box center [157, 319] width 47 height 11
click at [141, 282] on icon "button" at bounding box center [143, 285] width 15 height 10
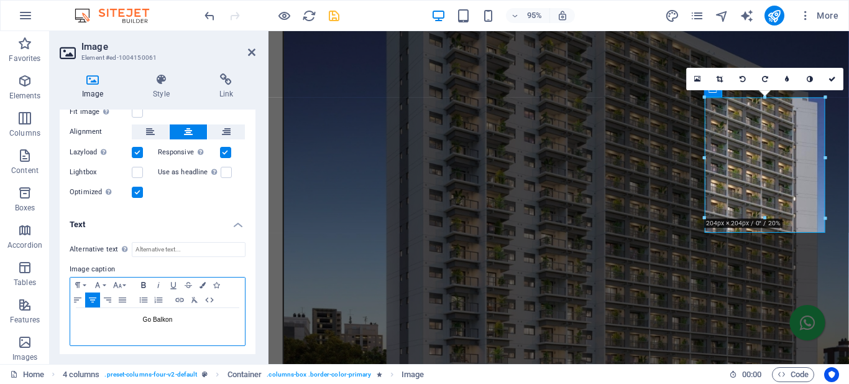
click at [141, 282] on icon "button" at bounding box center [143, 285] width 15 height 10
click at [122, 284] on icon "button" at bounding box center [117, 285] width 15 height 10
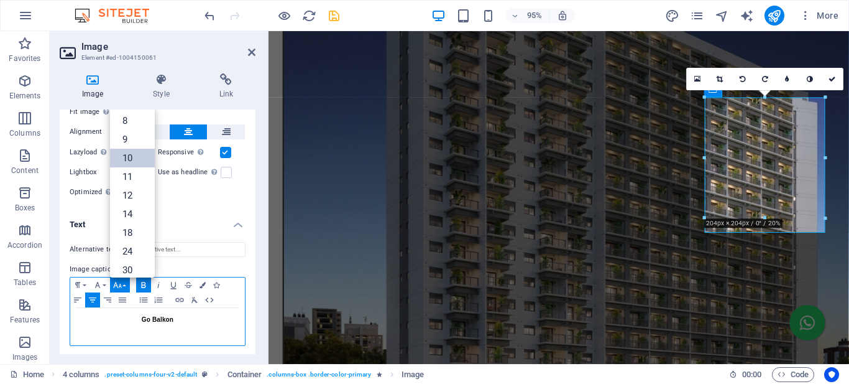
scroll to position [52, 0]
click at [124, 162] on link "14" at bounding box center [132, 162] width 45 height 19
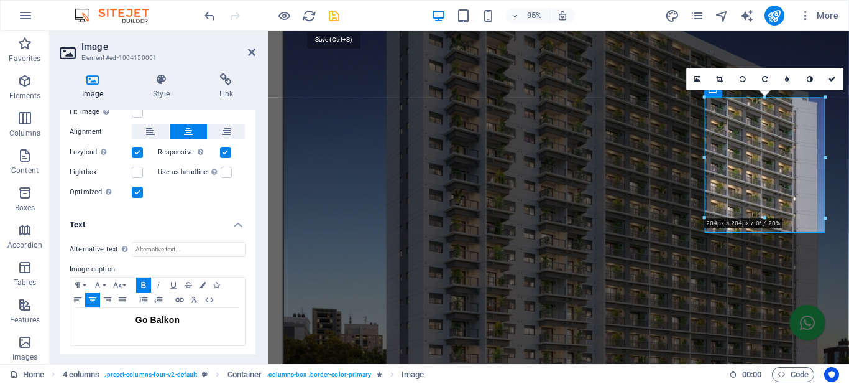
click at [333, 16] on icon "save" at bounding box center [334, 16] width 14 height 14
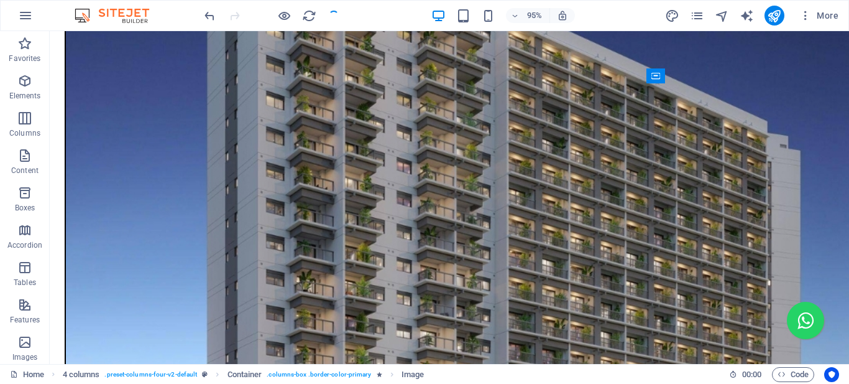
scroll to position [1057, 0]
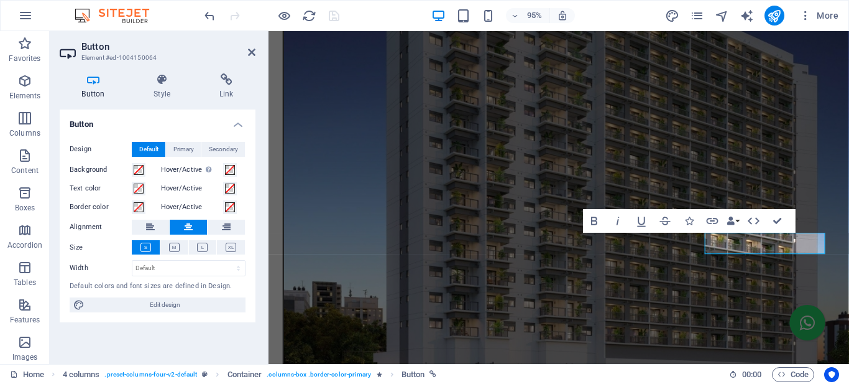
scroll to position [1029, 0]
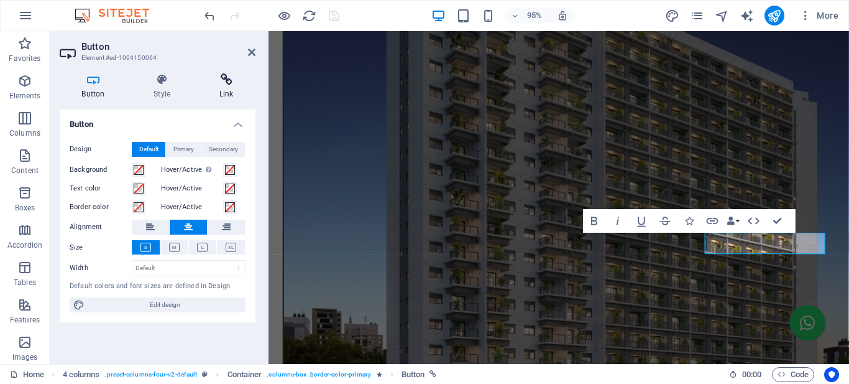
click at [225, 86] on h4 "Link" at bounding box center [226, 86] width 58 height 26
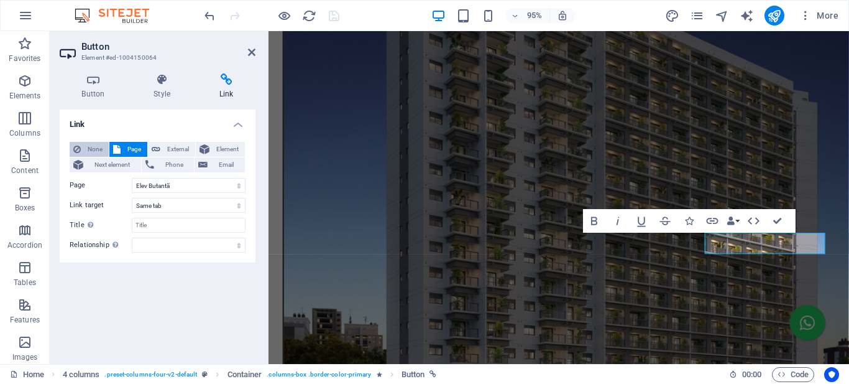
click at [88, 149] on span "None" at bounding box center [95, 149] width 21 height 15
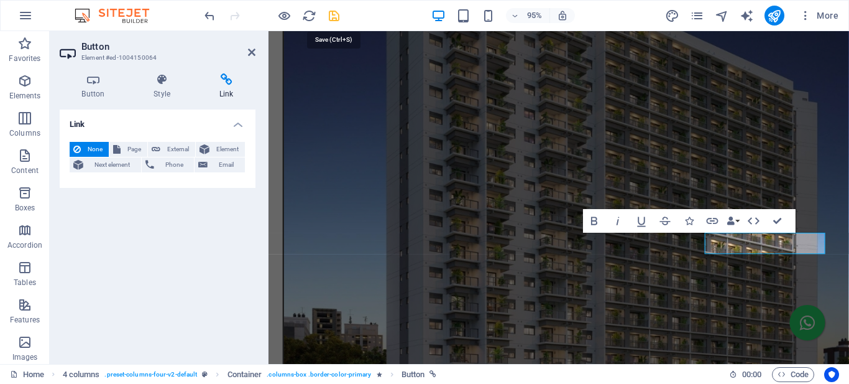
click at [330, 13] on icon "save" at bounding box center [334, 16] width 14 height 14
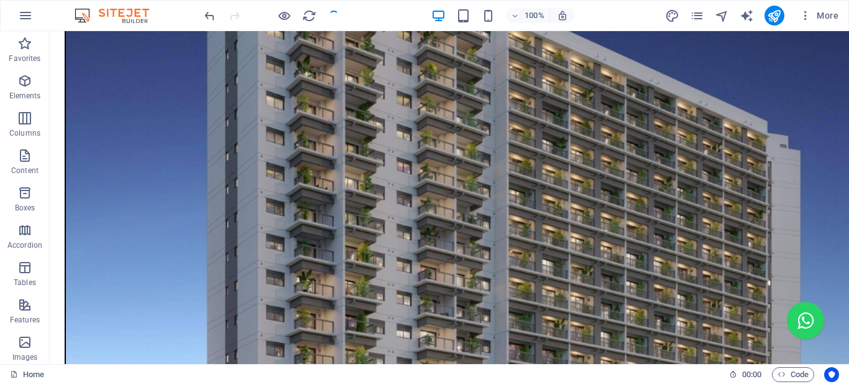
scroll to position [1057, 0]
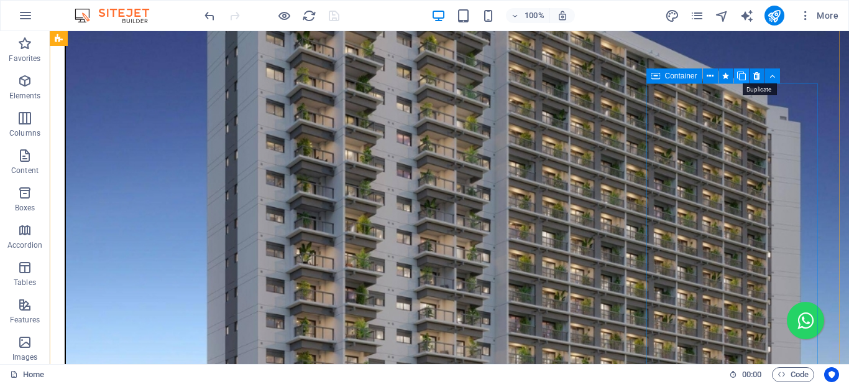
click at [742, 76] on icon at bounding box center [741, 76] width 9 height 13
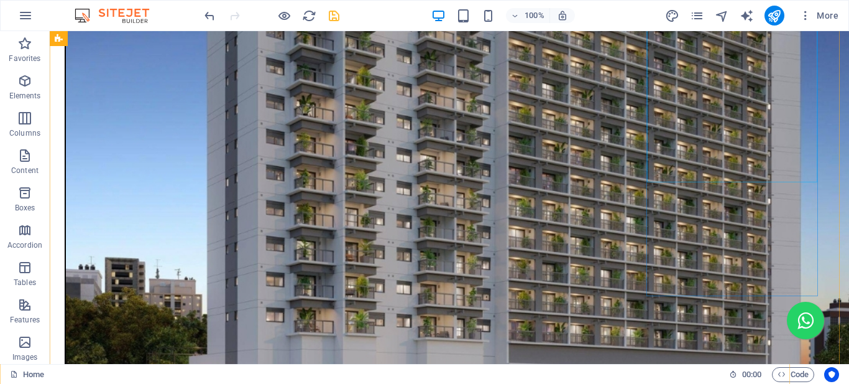
scroll to position [1376, 0]
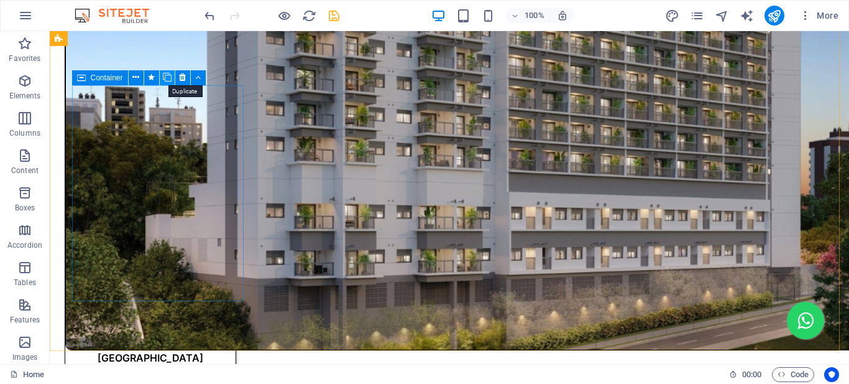
click at [164, 78] on icon at bounding box center [167, 77] width 9 height 13
click at [163, 78] on icon at bounding box center [167, 77] width 9 height 13
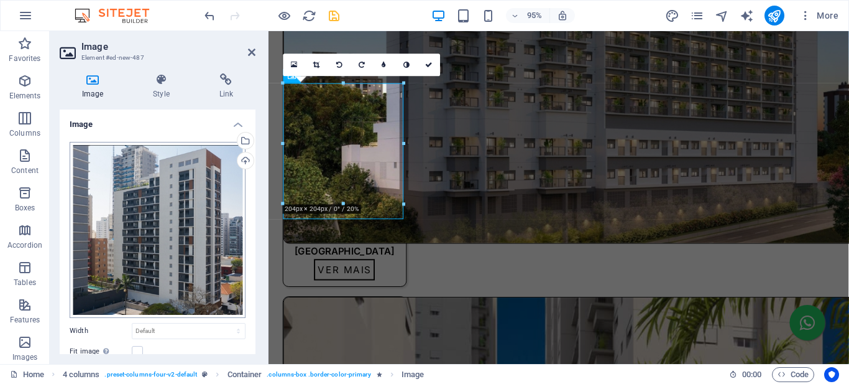
scroll to position [122, 0]
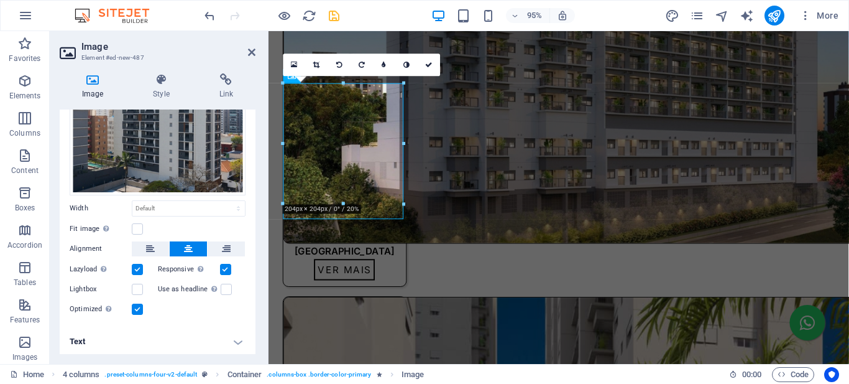
click at [208, 340] on h4 "Text" at bounding box center [158, 341] width 196 height 30
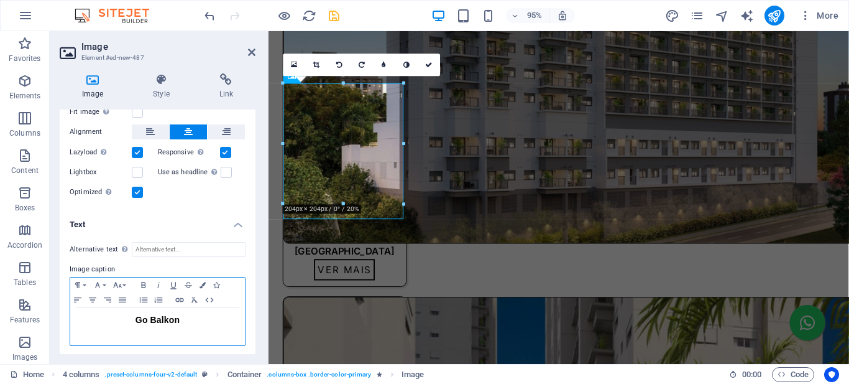
click at [165, 315] on span "Go Balkon" at bounding box center [158, 320] width 44 height 10
click at [164, 317] on span "Go Balkon" at bounding box center [158, 320] width 44 height 10
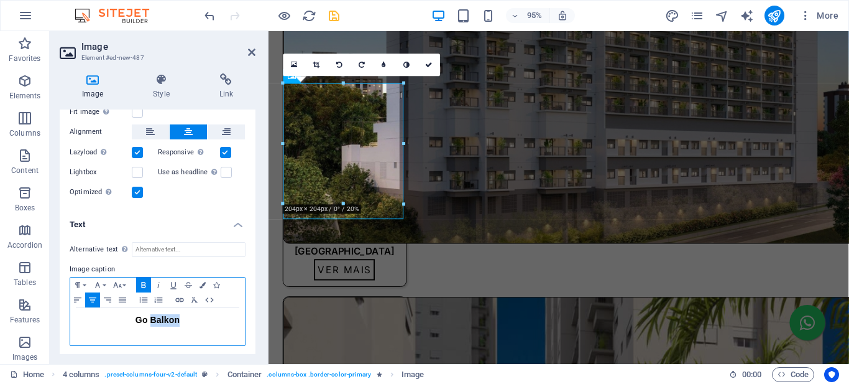
click at [164, 316] on span "Go Balkon" at bounding box center [158, 320] width 44 height 10
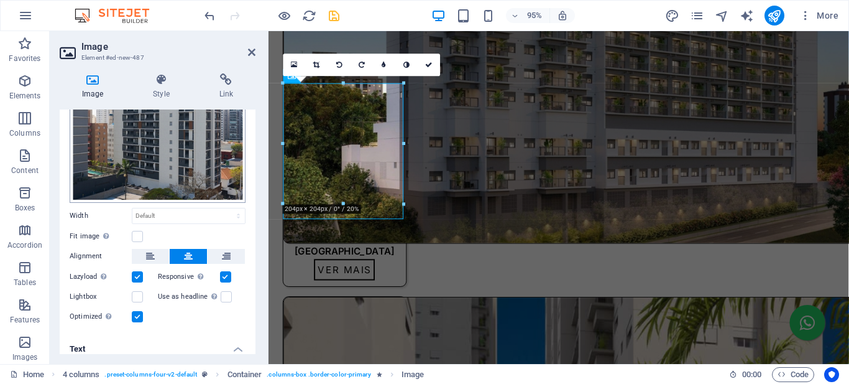
scroll to position [0, 0]
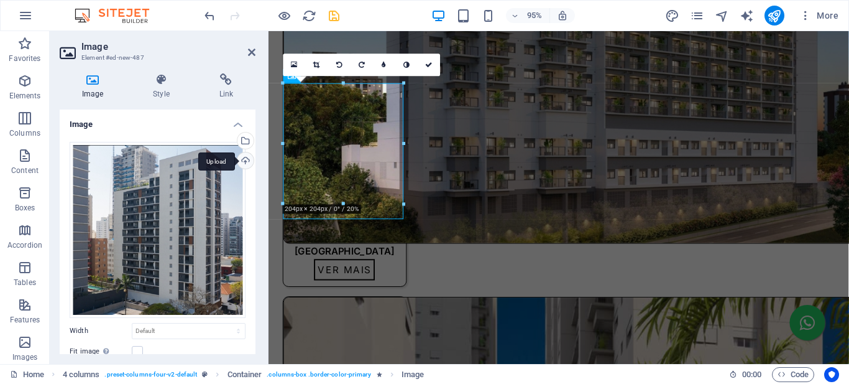
click at [241, 161] on div "Upload" at bounding box center [244, 161] width 19 height 19
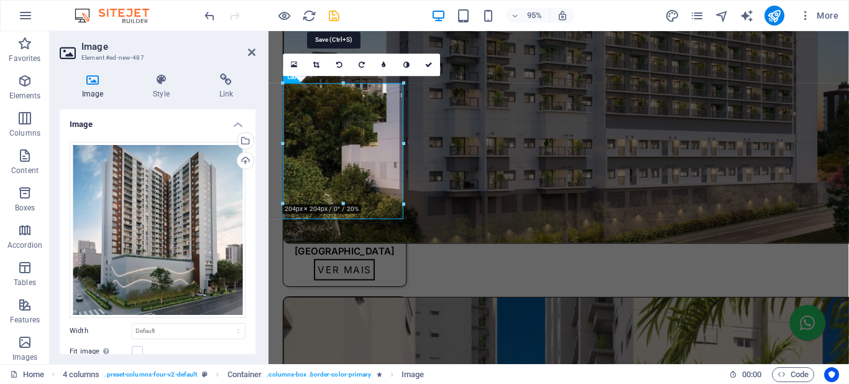
click at [338, 14] on icon "save" at bounding box center [334, 16] width 14 height 14
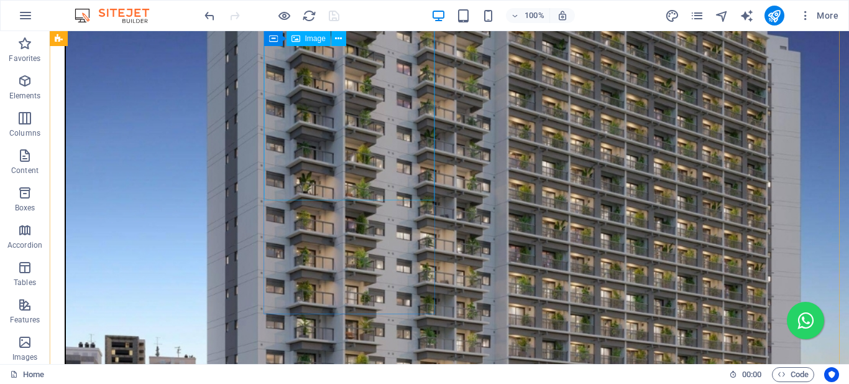
scroll to position [1376, 0]
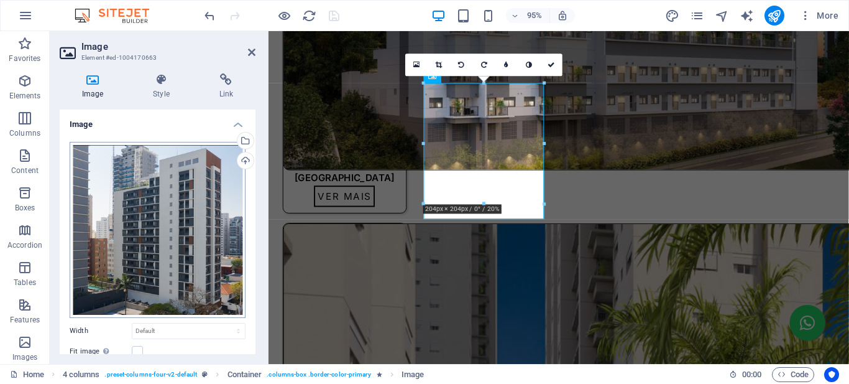
scroll to position [1299, 0]
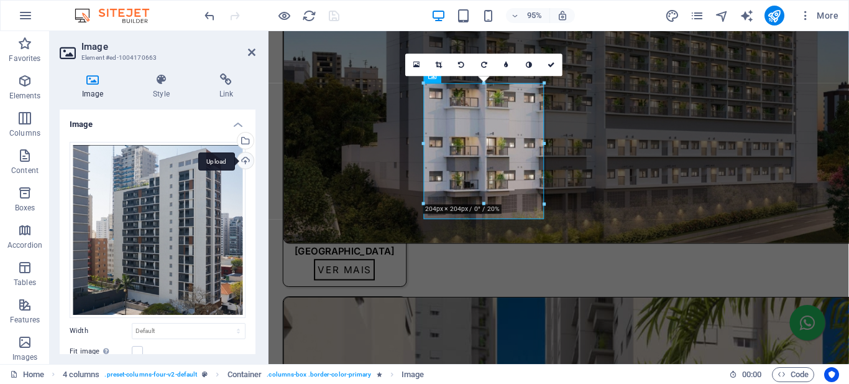
click at [238, 161] on div "Upload" at bounding box center [244, 161] width 19 height 19
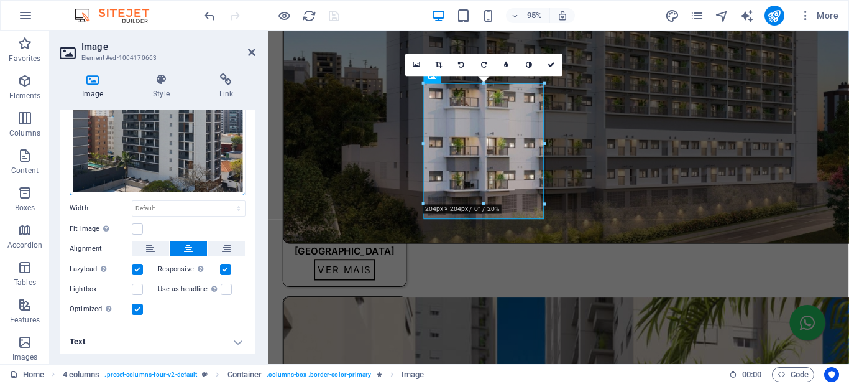
click at [115, 339] on h4 "Text" at bounding box center [158, 341] width 196 height 30
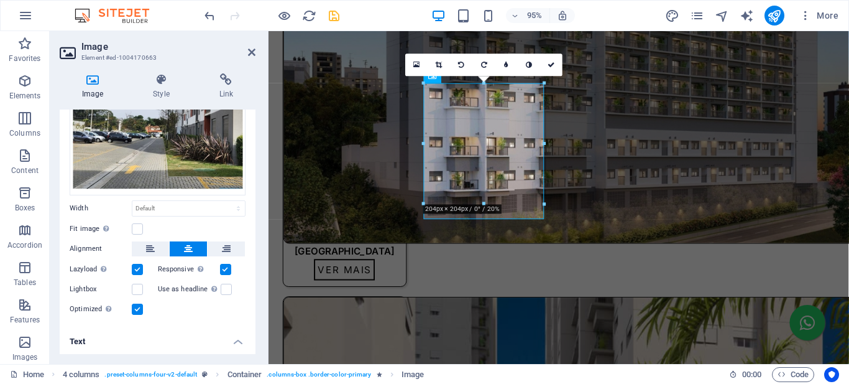
scroll to position [239, 0]
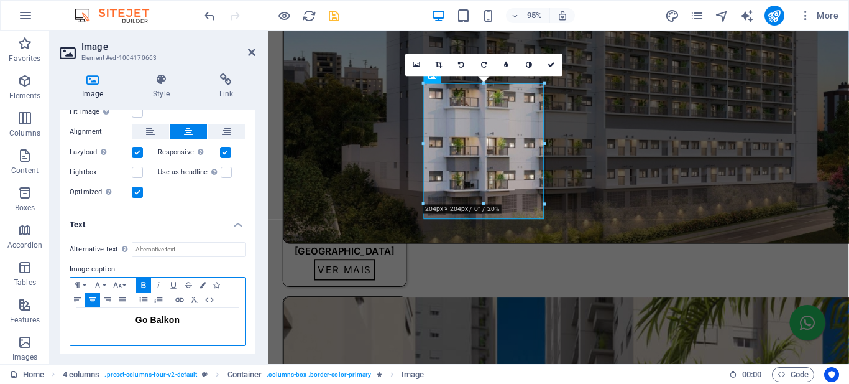
click at [162, 314] on p "Go Balkon" at bounding box center [157, 320] width 162 height 12
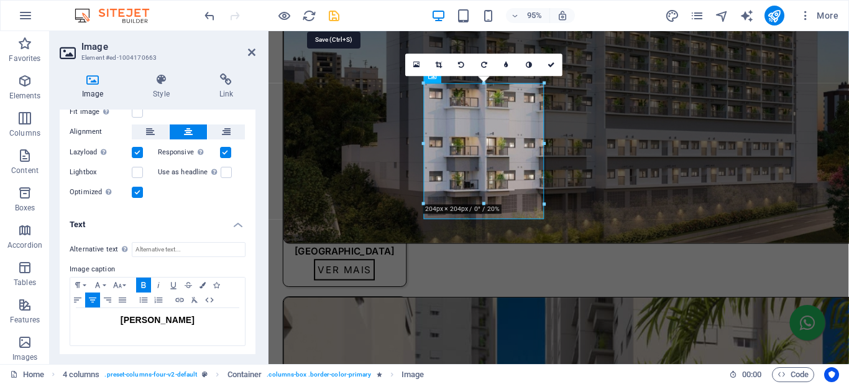
click at [334, 20] on icon "save" at bounding box center [334, 16] width 14 height 14
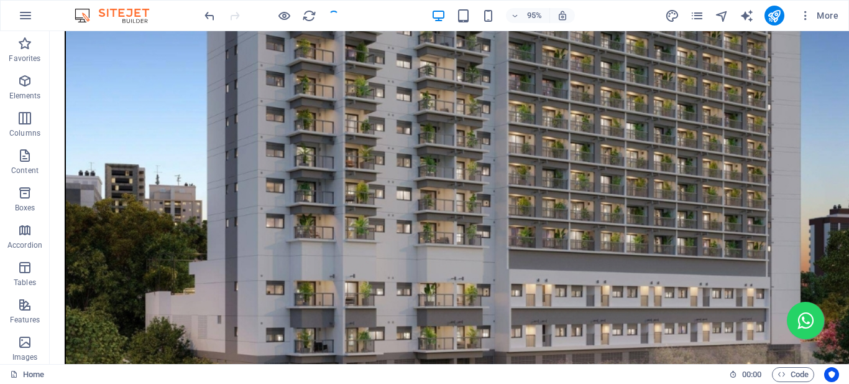
scroll to position [1376, 0]
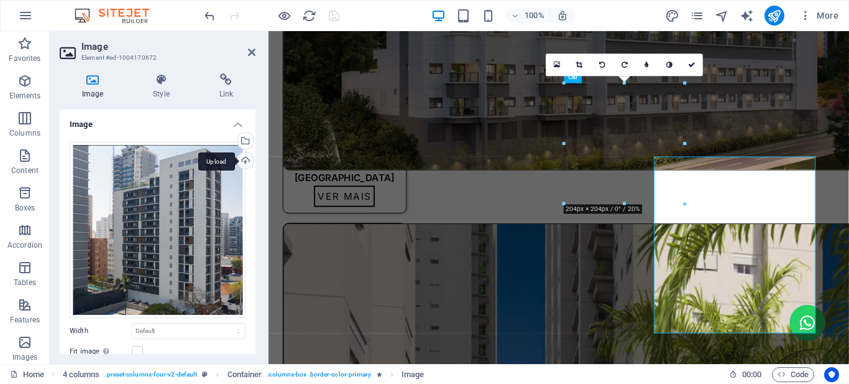
scroll to position [1299, 0]
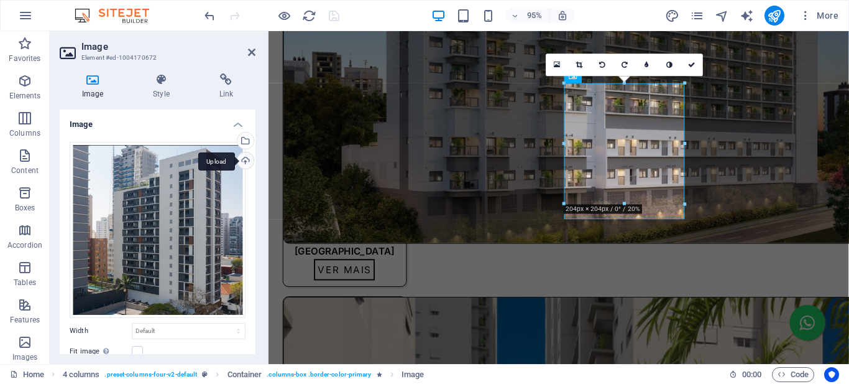
click at [243, 160] on div "Upload" at bounding box center [244, 161] width 19 height 19
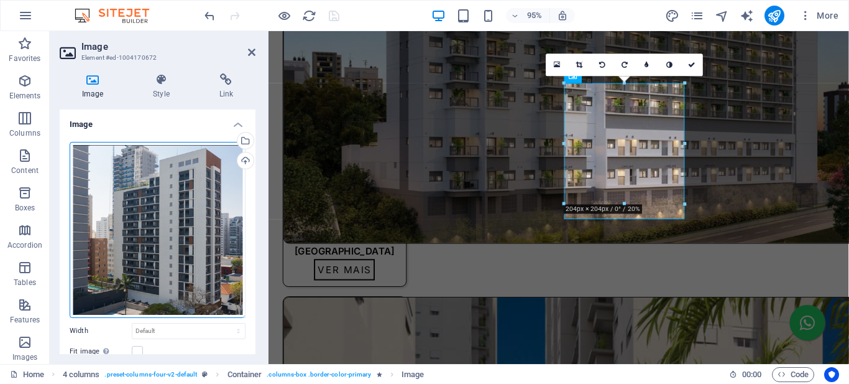
scroll to position [122, 0]
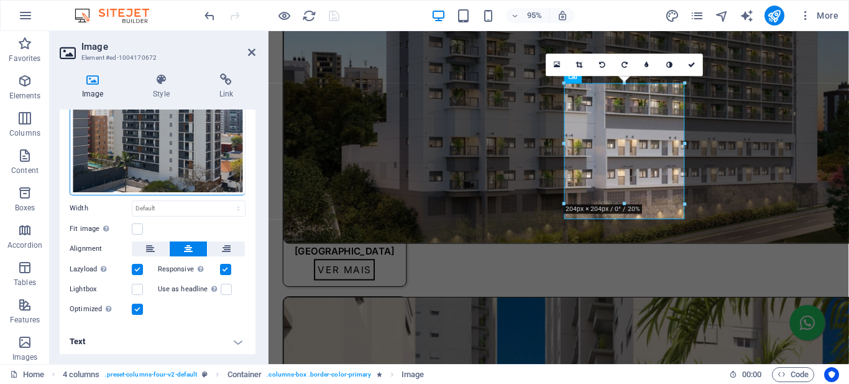
click at [147, 335] on h4 "Text" at bounding box center [158, 341] width 196 height 30
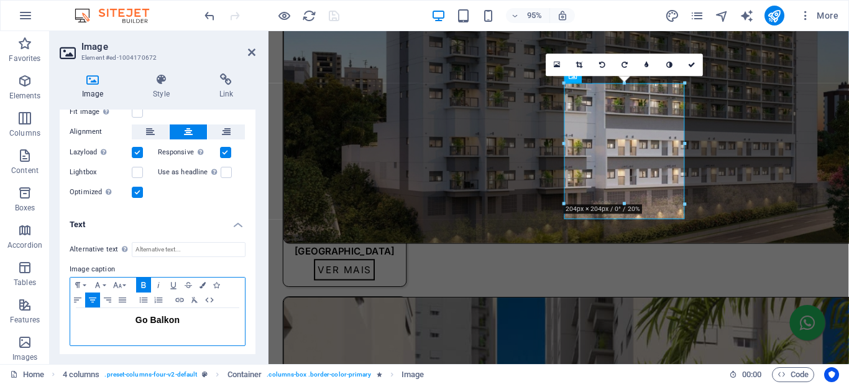
click at [157, 320] on span "Go Balkon" at bounding box center [158, 320] width 44 height 10
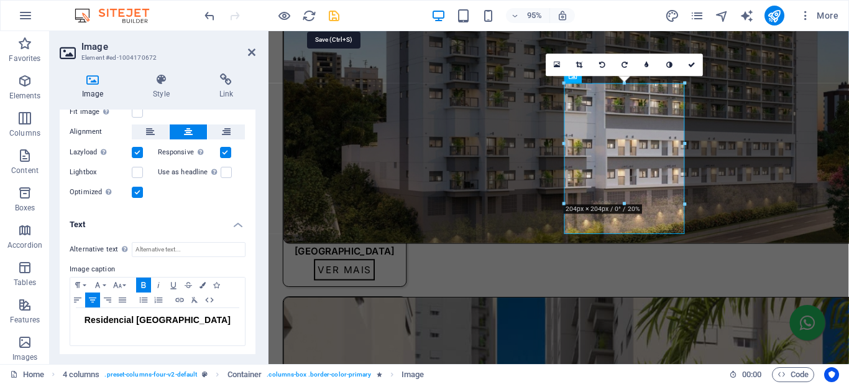
click at [331, 19] on icon "save" at bounding box center [334, 16] width 14 height 14
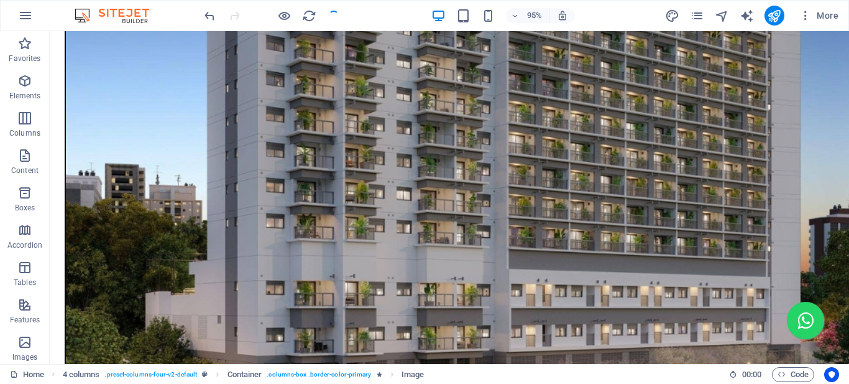
scroll to position [1376, 0]
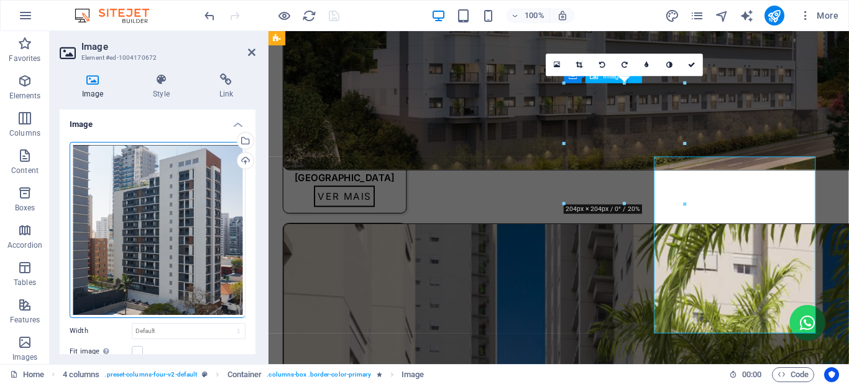
scroll to position [1299, 0]
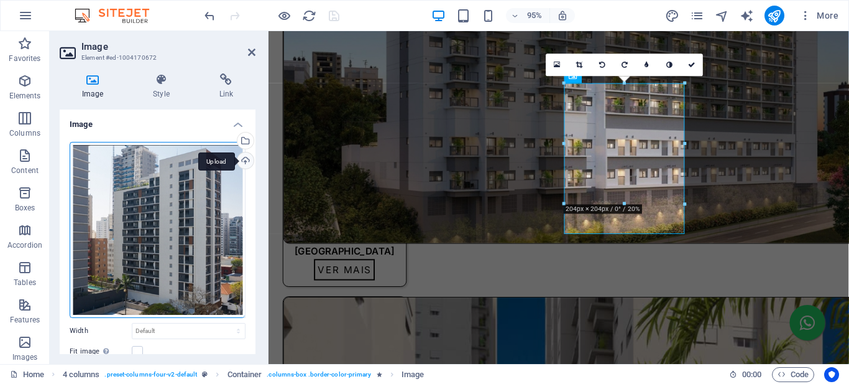
click at [247, 162] on div "Upload" at bounding box center [244, 161] width 19 height 19
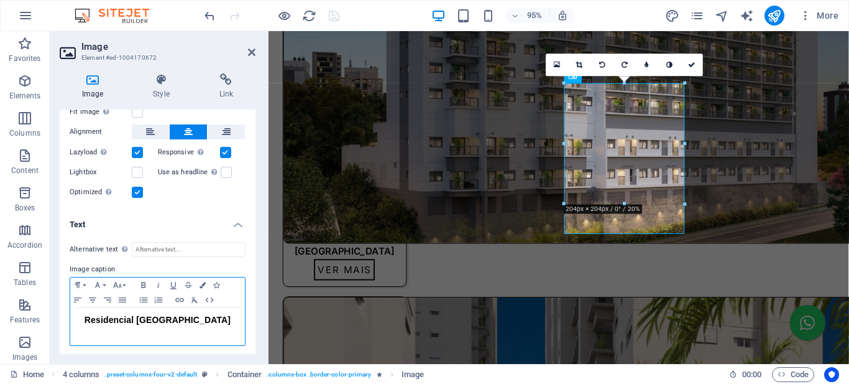
click at [93, 316] on span "Residencial Parque das Árvores" at bounding box center [158, 320] width 146 height 10
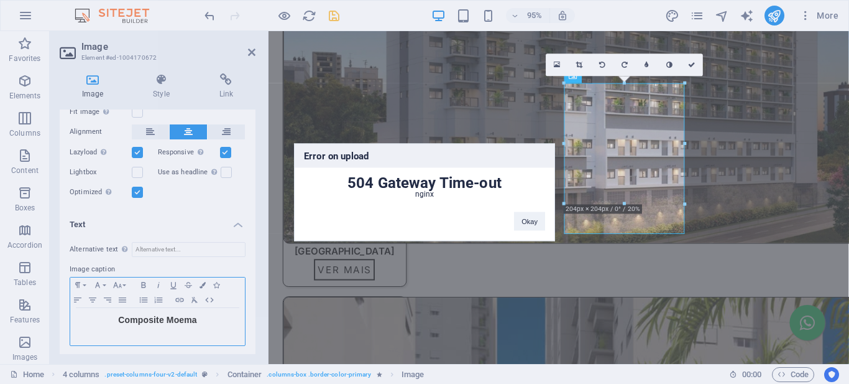
scroll to position [0, 2]
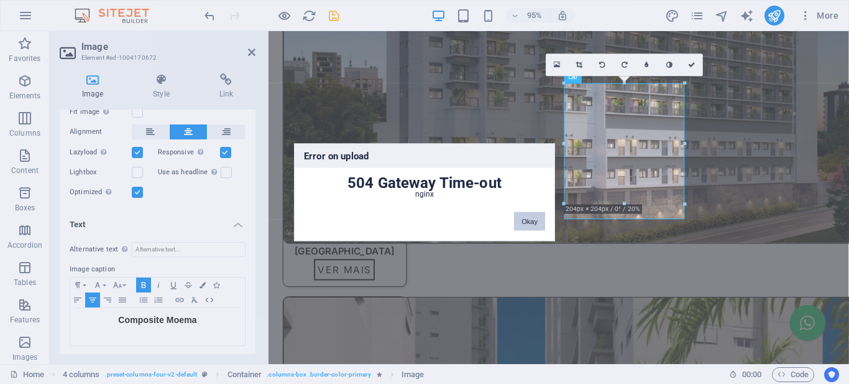
click at [535, 222] on button "Okay" at bounding box center [529, 220] width 31 height 19
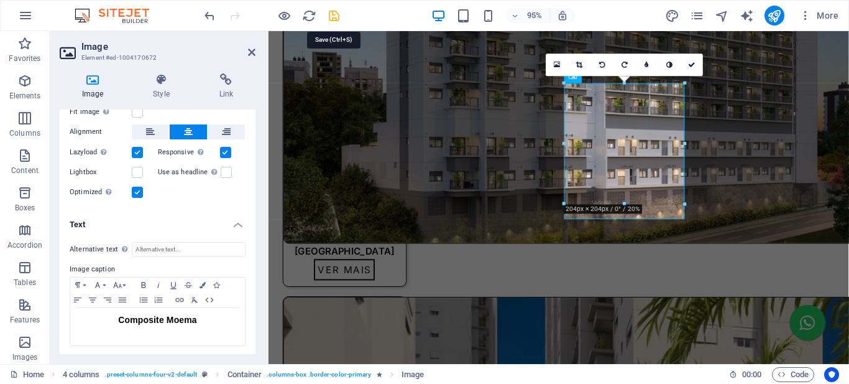
click at [332, 17] on icon "save" at bounding box center [334, 16] width 14 height 14
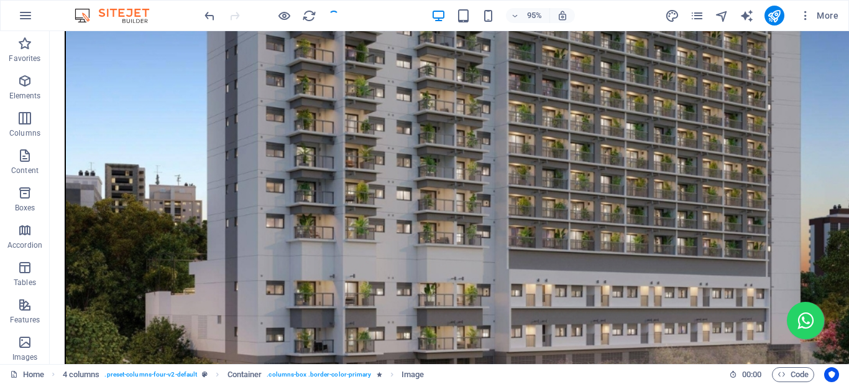
scroll to position [1376, 0]
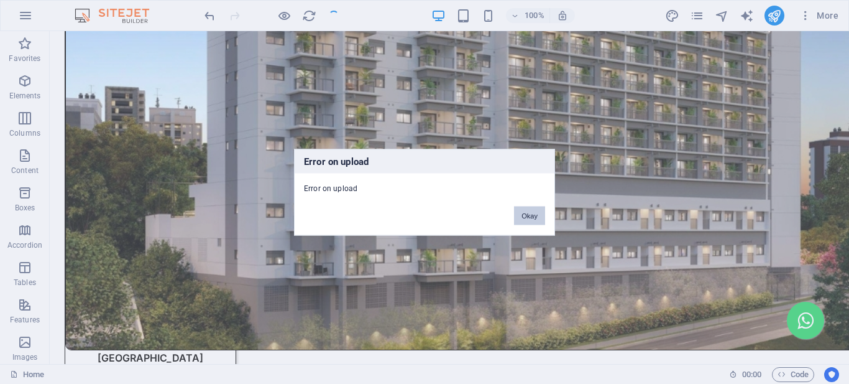
click at [533, 214] on button "Okay" at bounding box center [529, 215] width 31 height 19
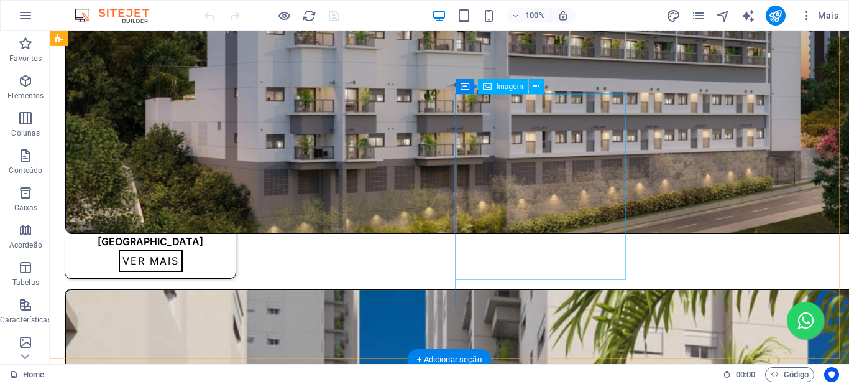
scroll to position [1368, 0]
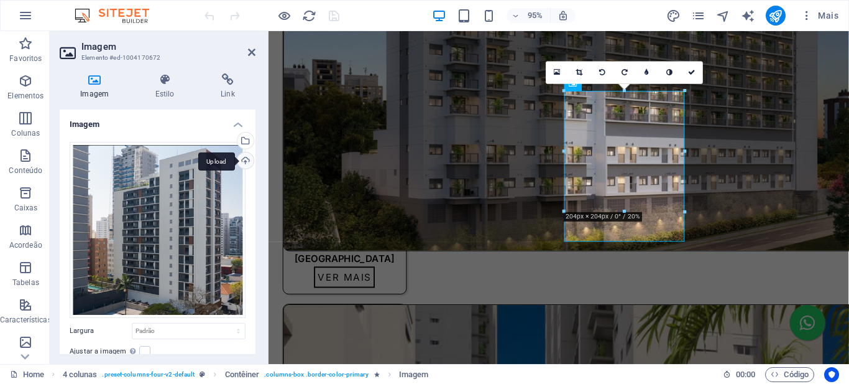
click at [240, 161] on div "Upload" at bounding box center [244, 161] width 19 height 19
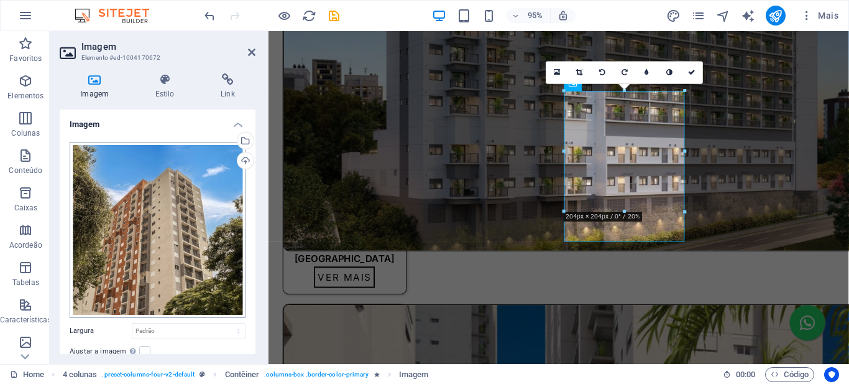
scroll to position [122, 0]
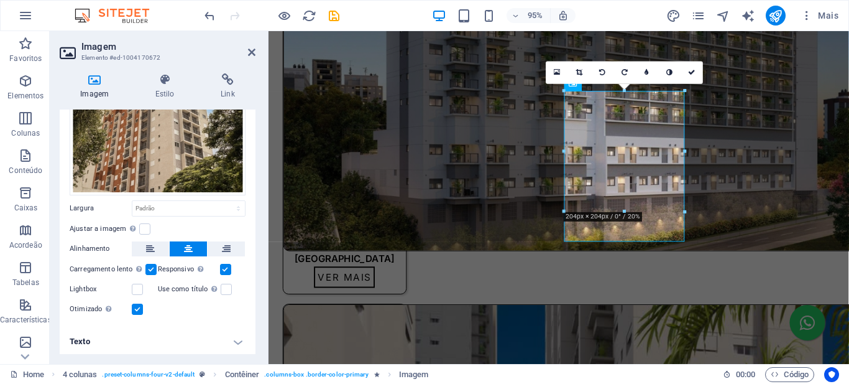
click at [84, 340] on h4 "Texto" at bounding box center [158, 341] width 196 height 30
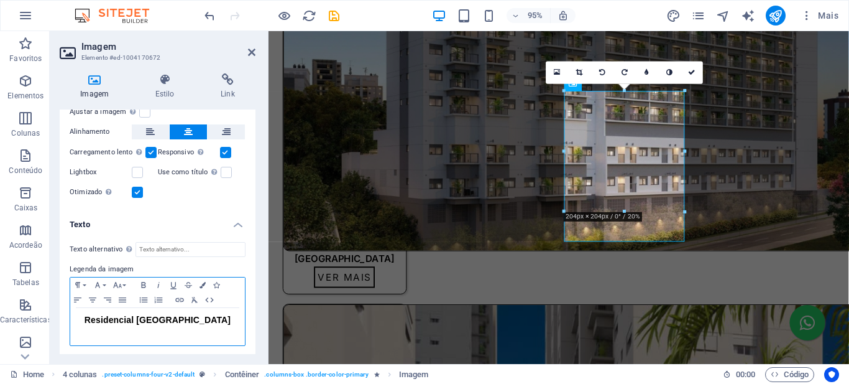
click at [157, 318] on span "Residencial Parque das Árvores" at bounding box center [158, 320] width 146 height 10
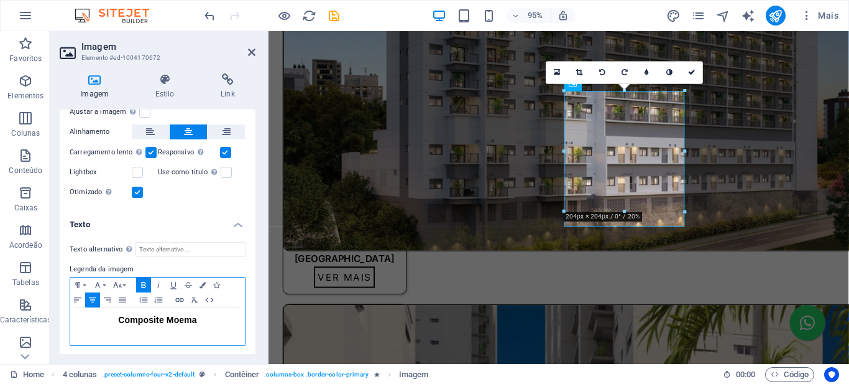
scroll to position [0, 2]
click at [336, 17] on icon "save" at bounding box center [334, 16] width 14 height 14
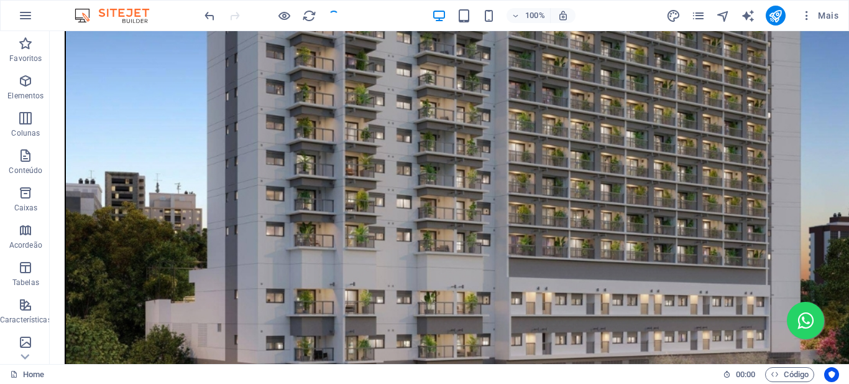
scroll to position [1368, 0]
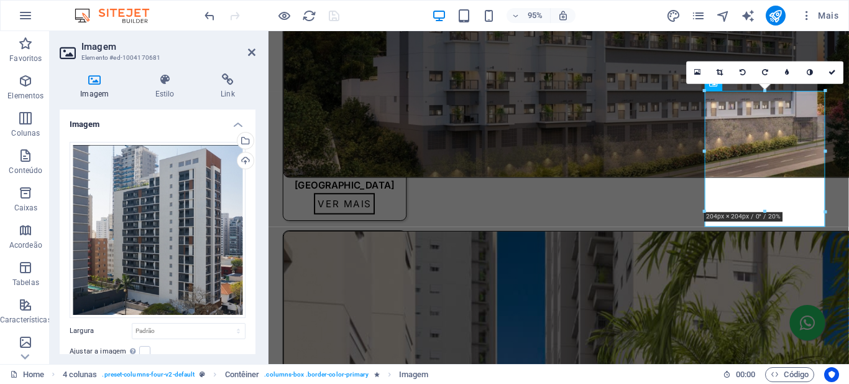
scroll to position [1291, 0]
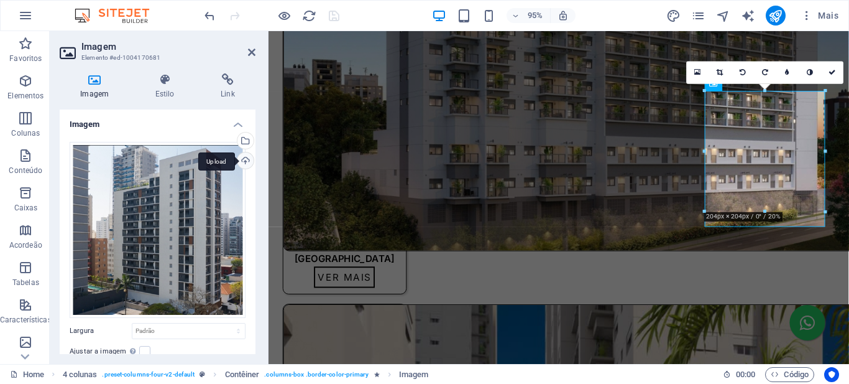
click at [246, 160] on div "Upload" at bounding box center [244, 161] width 19 height 19
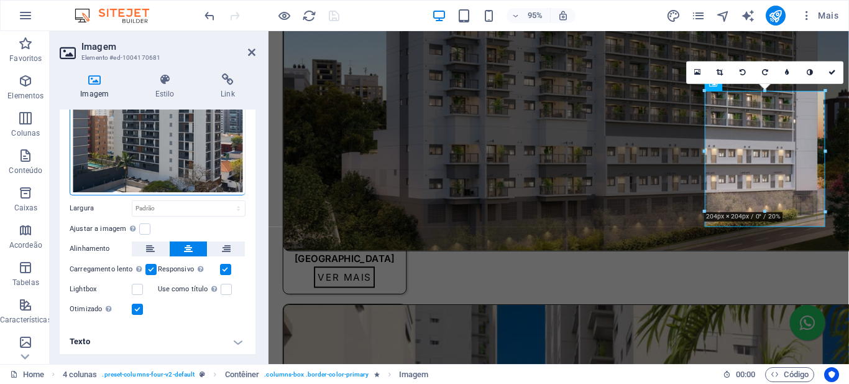
click at [167, 337] on h4 "Texto" at bounding box center [158, 341] width 196 height 30
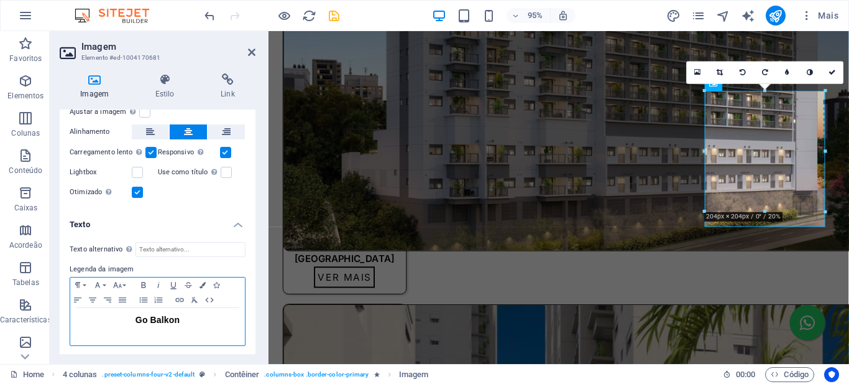
click at [159, 315] on span "Go Balkon" at bounding box center [158, 320] width 44 height 10
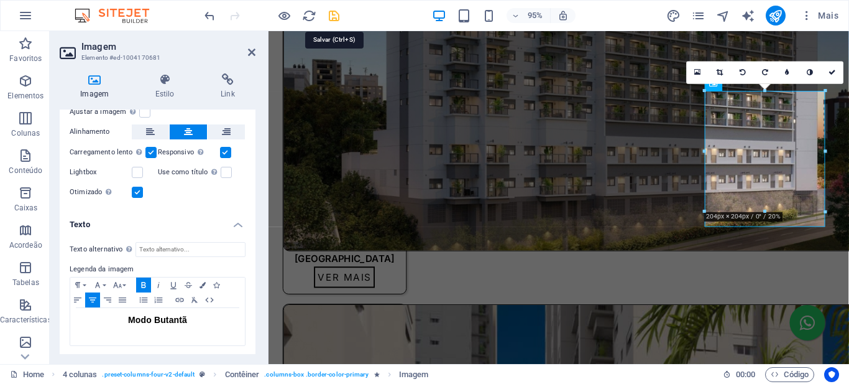
click at [332, 14] on icon "save" at bounding box center [334, 16] width 14 height 14
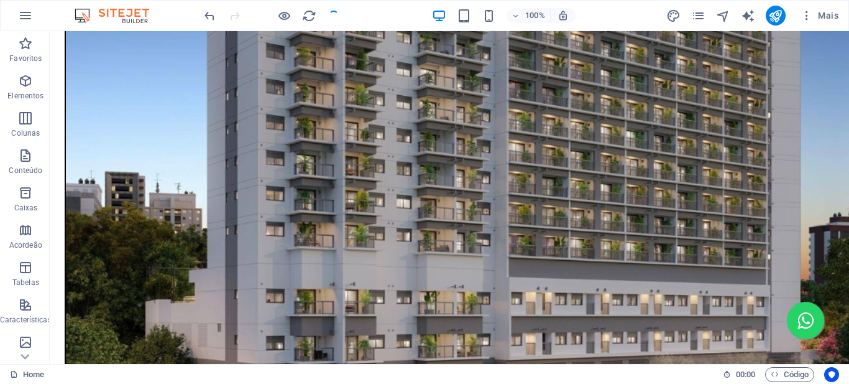
scroll to position [1368, 0]
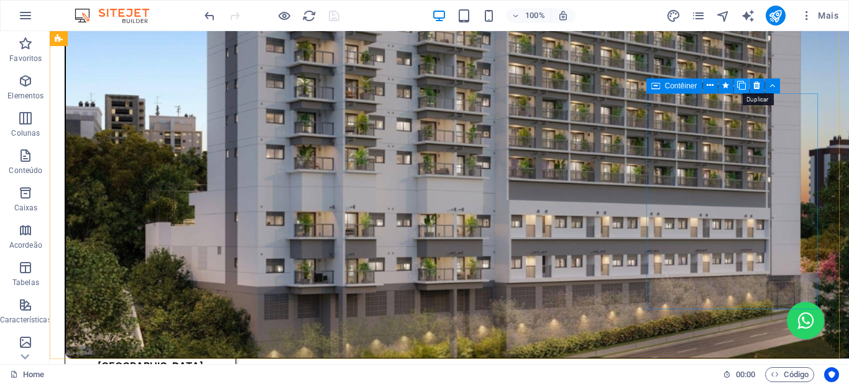
click at [742, 85] on icon at bounding box center [741, 85] width 9 height 13
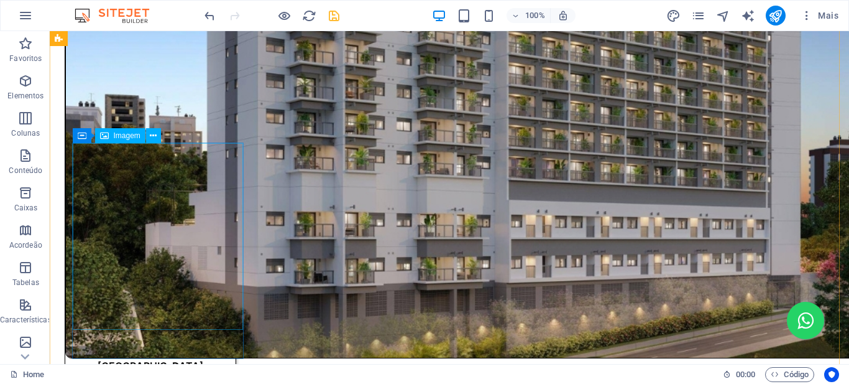
scroll to position [1554, 0]
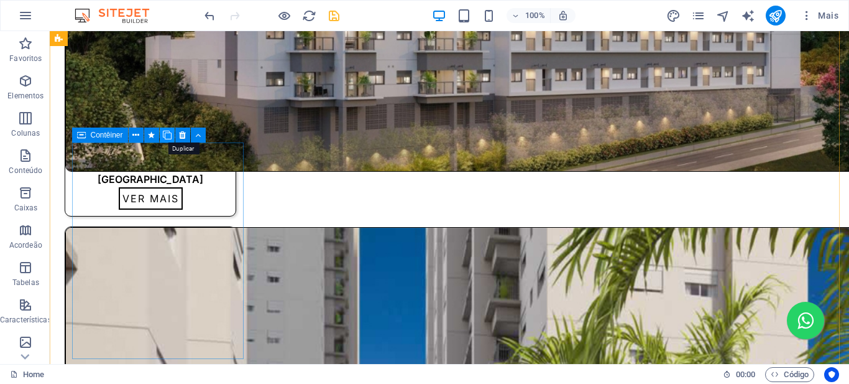
click at [166, 136] on icon at bounding box center [167, 135] width 9 height 13
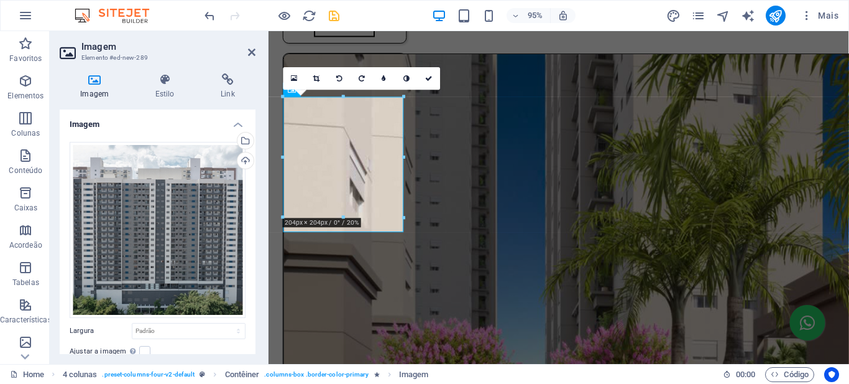
scroll to position [1477, 0]
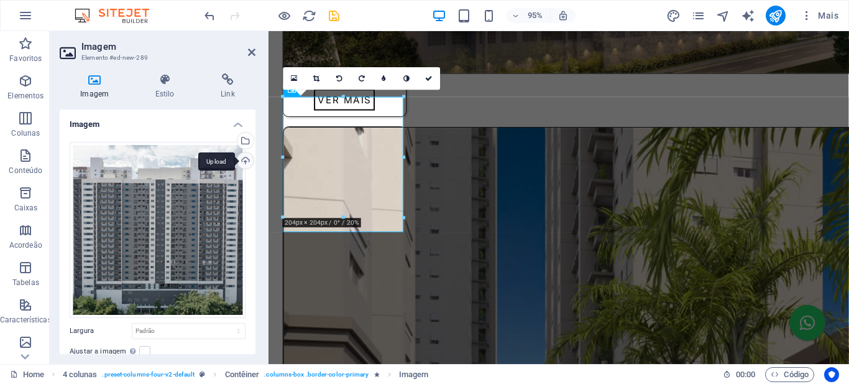
click at [244, 162] on div "Upload" at bounding box center [244, 161] width 19 height 19
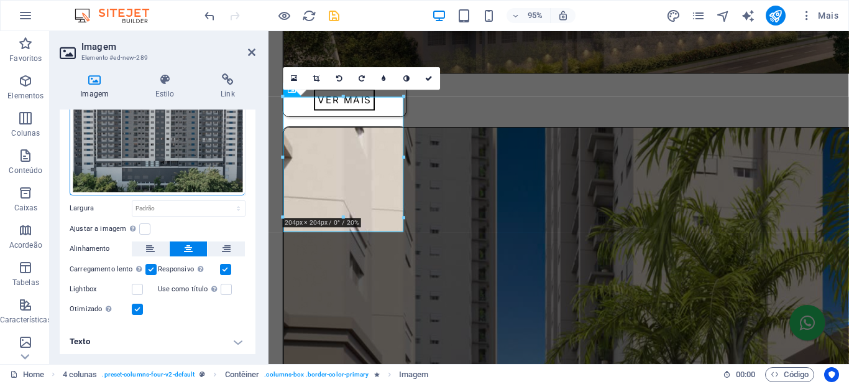
scroll to position [122, 0]
click at [141, 339] on h4 "Texto" at bounding box center [158, 341] width 196 height 30
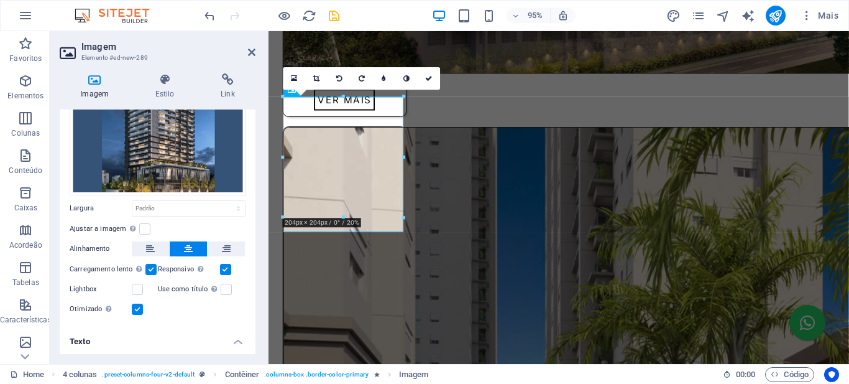
scroll to position [239, 0]
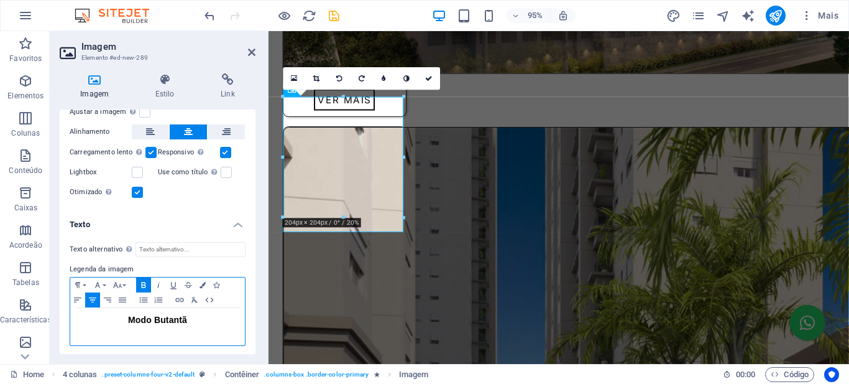
click at [160, 315] on span "Modo Butantã" at bounding box center [157, 320] width 59 height 10
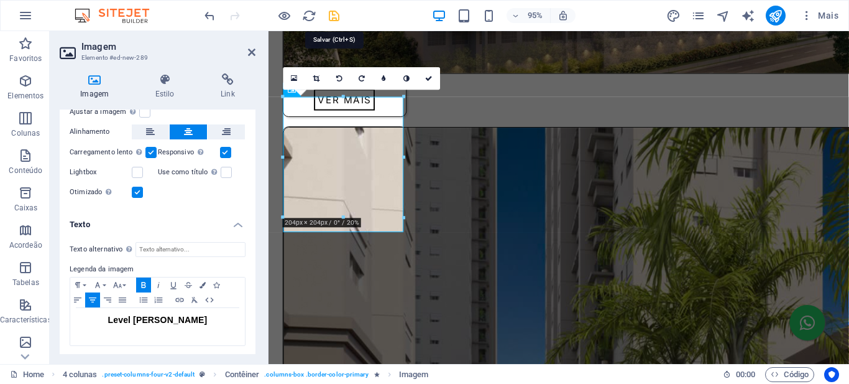
click at [333, 16] on icon "save" at bounding box center [334, 16] width 14 height 14
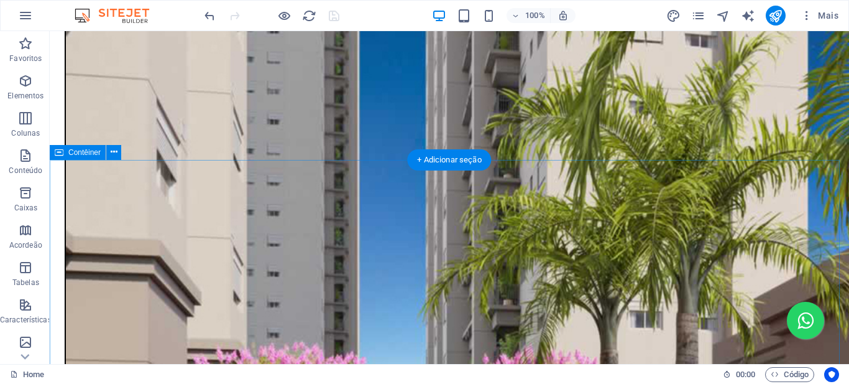
scroll to position [1554, 0]
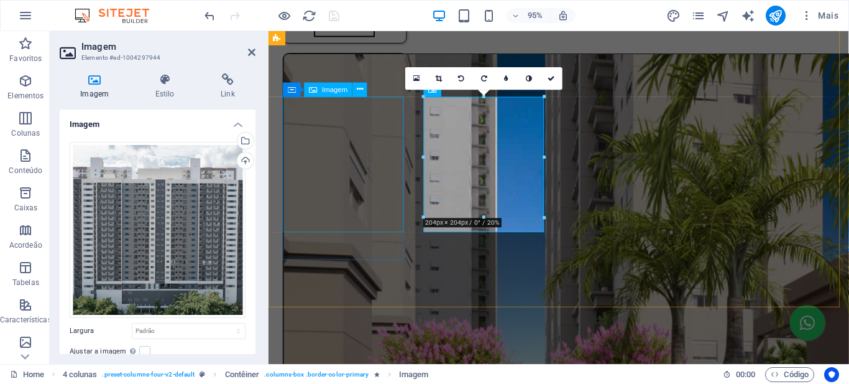
scroll to position [1477, 0]
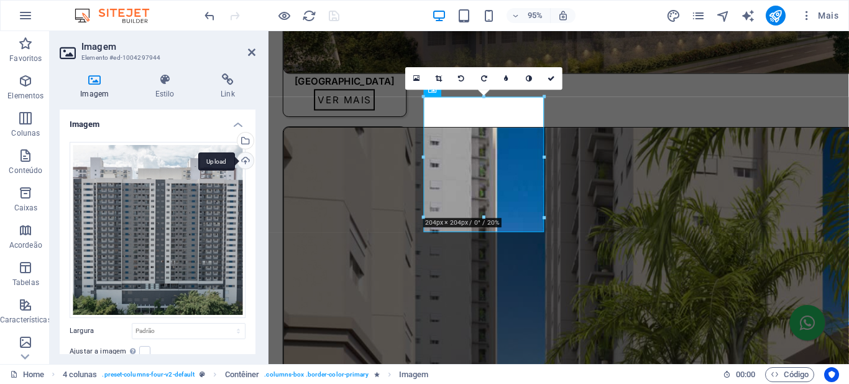
click at [243, 161] on div "Upload" at bounding box center [244, 161] width 19 height 19
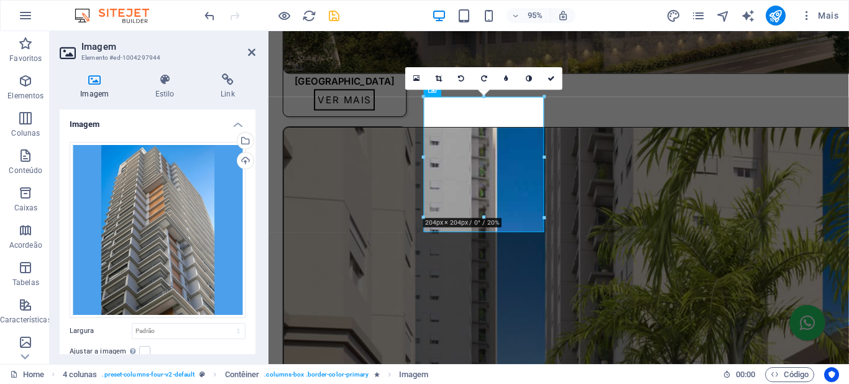
scroll to position [122, 0]
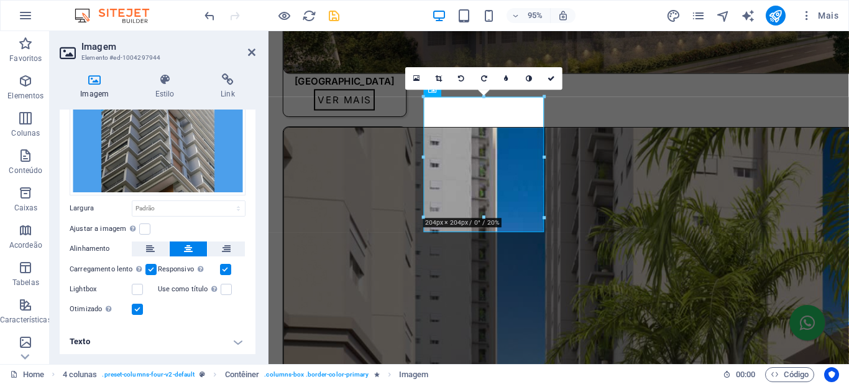
click at [93, 333] on h4 "Texto" at bounding box center [158, 341] width 196 height 30
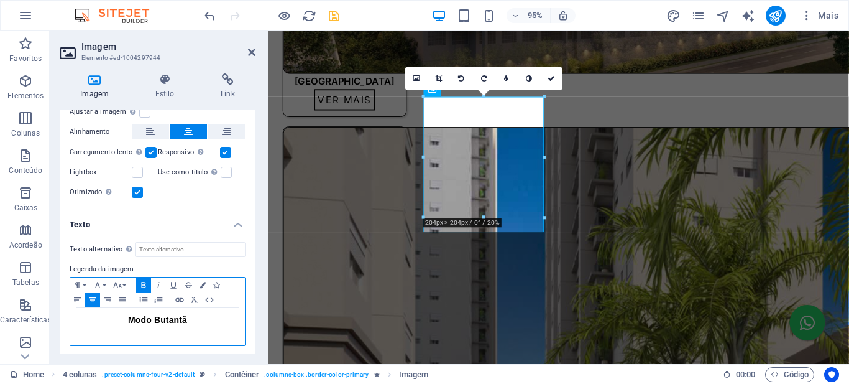
click at [176, 318] on span "Modo Butantã" at bounding box center [157, 320] width 59 height 10
click at [177, 318] on span "Modo Butantã" at bounding box center [157, 320] width 59 height 10
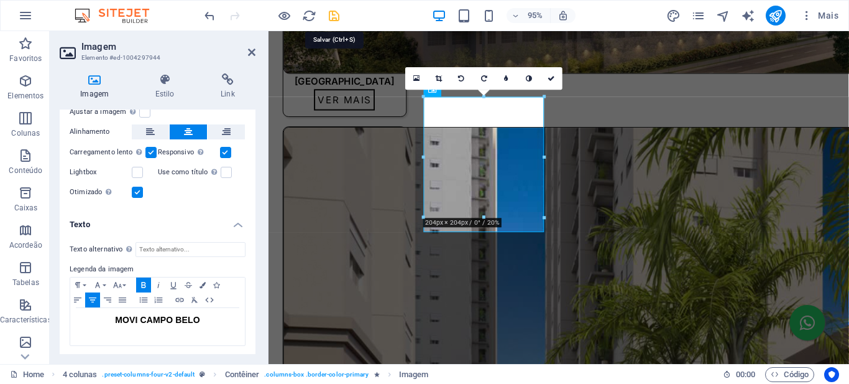
click at [331, 17] on icon "save" at bounding box center [334, 16] width 14 height 14
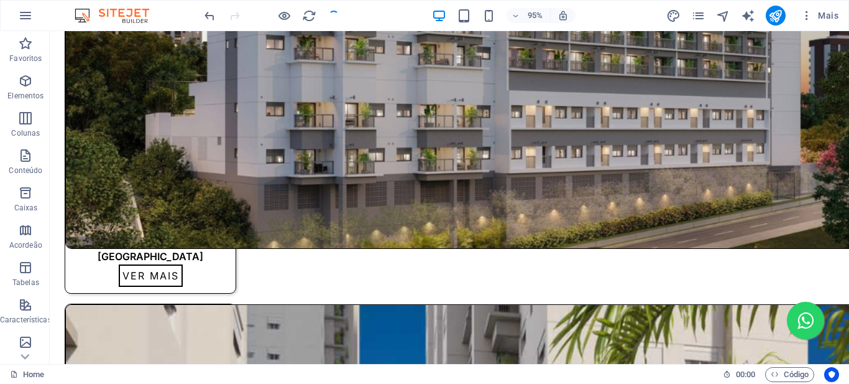
scroll to position [1554, 0]
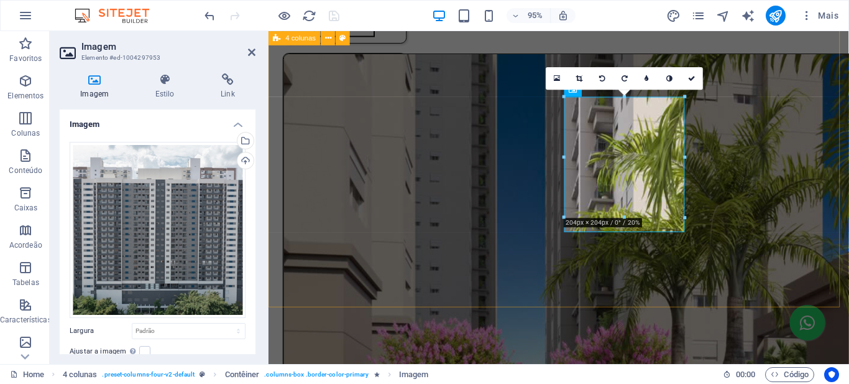
scroll to position [1477, 0]
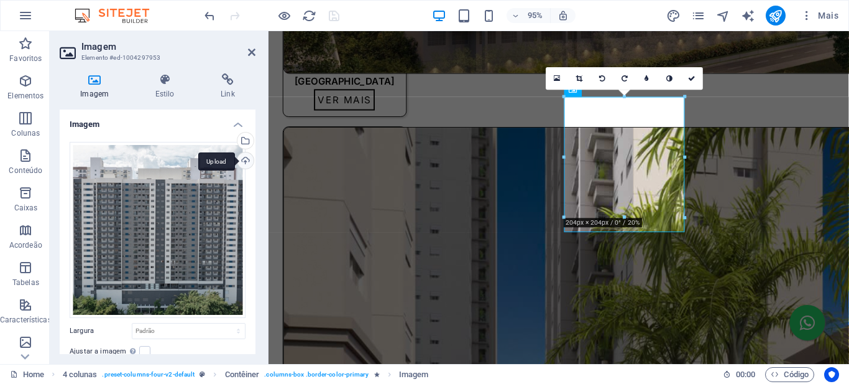
click at [243, 162] on div "Upload" at bounding box center [244, 161] width 19 height 19
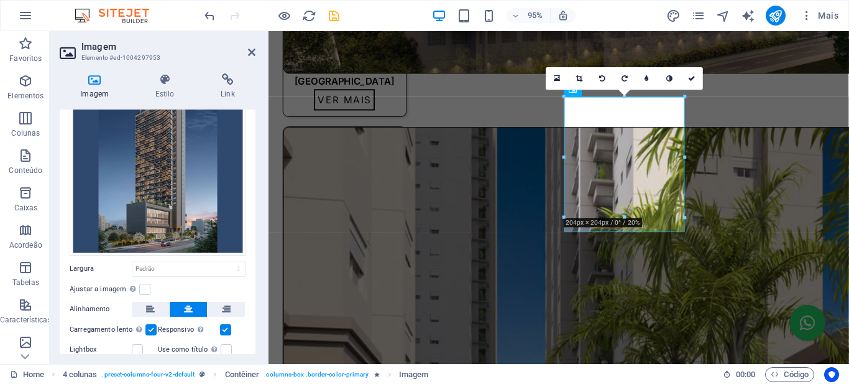
scroll to position [122, 0]
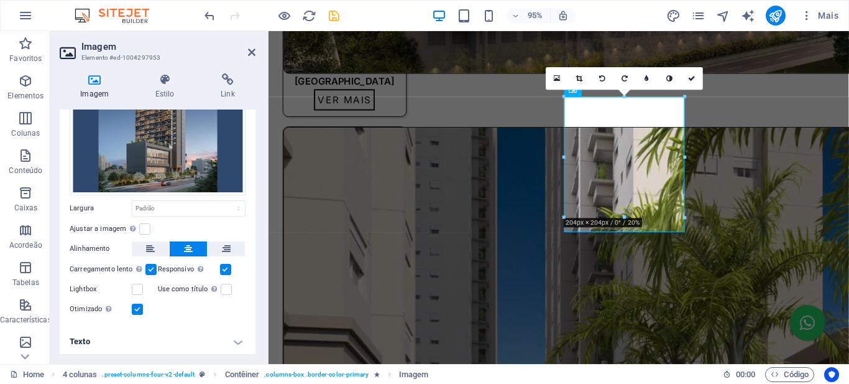
click at [132, 336] on h4 "Texto" at bounding box center [158, 341] width 196 height 30
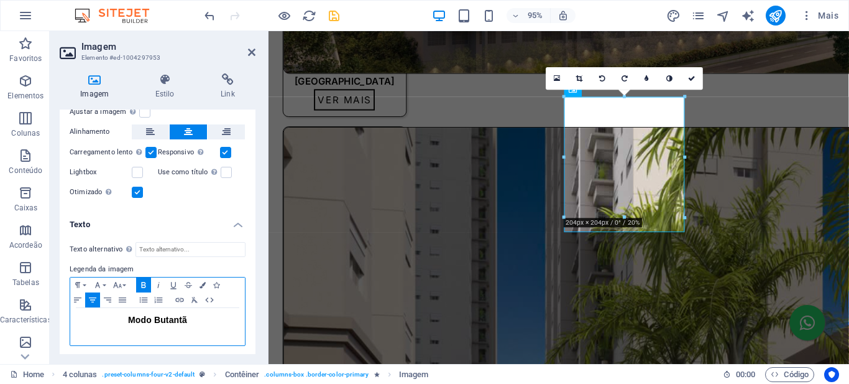
click at [165, 315] on span "Modo Butantã" at bounding box center [157, 320] width 59 height 10
click at [331, 16] on icon "save" at bounding box center [334, 16] width 14 height 14
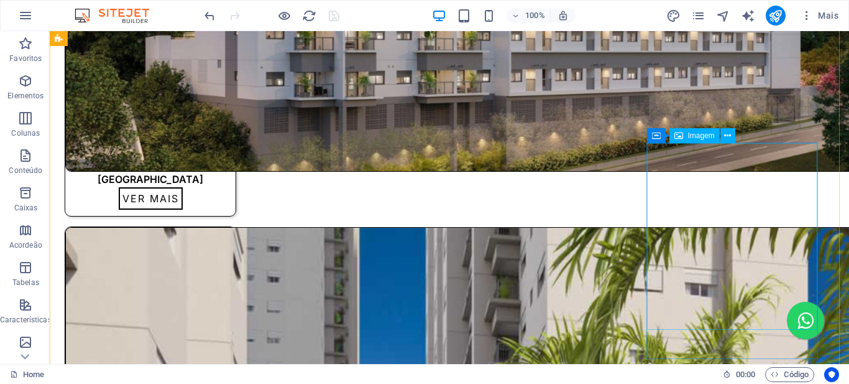
scroll to position [1617, 0]
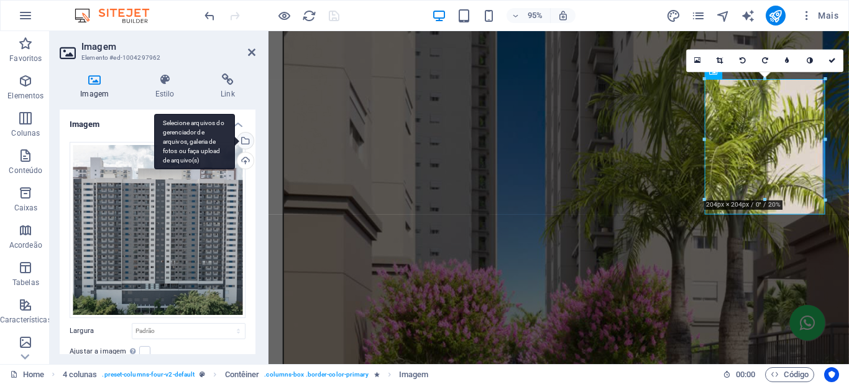
scroll to position [1496, 0]
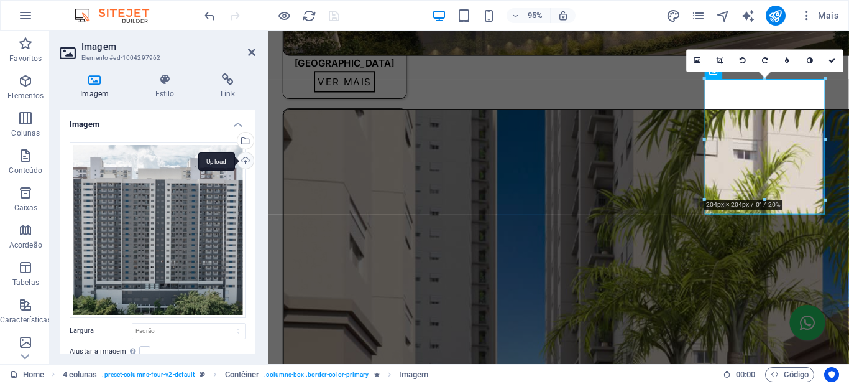
click at [244, 161] on div "Upload" at bounding box center [244, 161] width 19 height 19
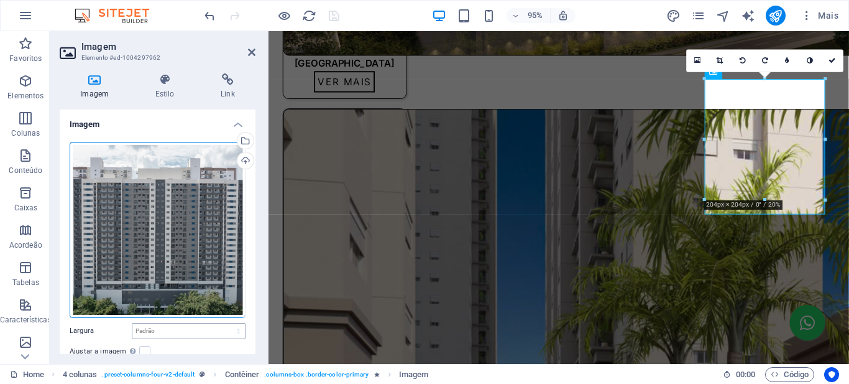
scroll to position [122, 0]
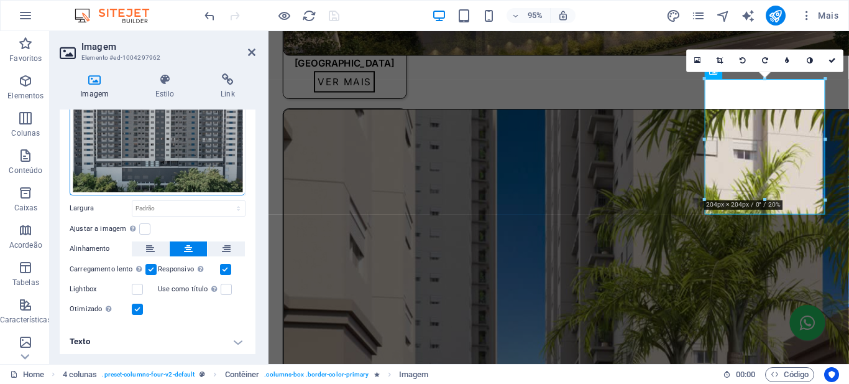
click at [96, 335] on h4 "Texto" at bounding box center [158, 341] width 196 height 30
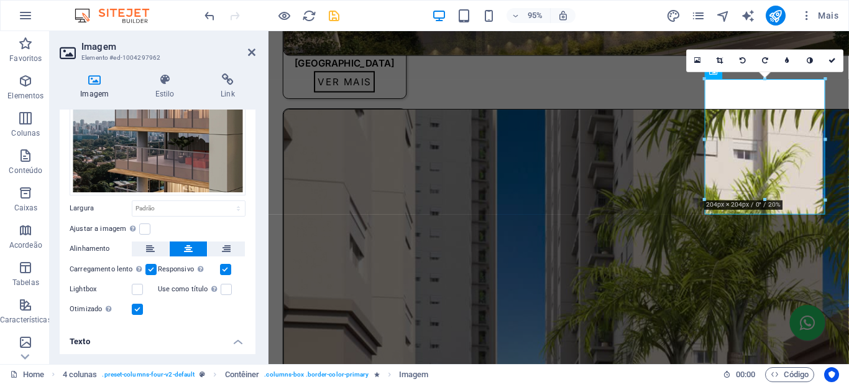
scroll to position [239, 0]
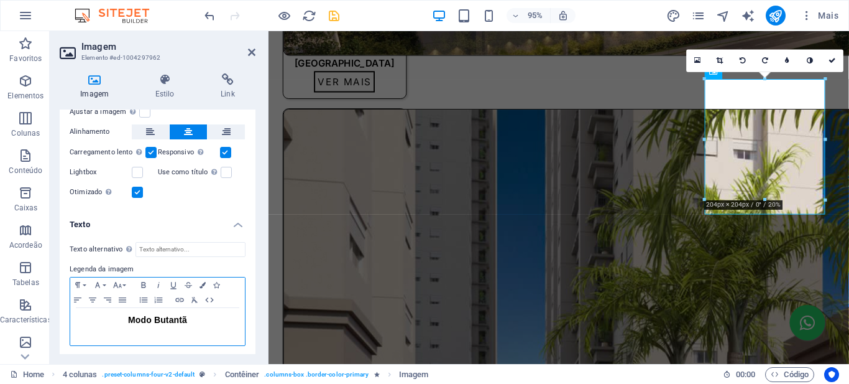
click at [167, 316] on span "Modo Butantã" at bounding box center [157, 320] width 59 height 10
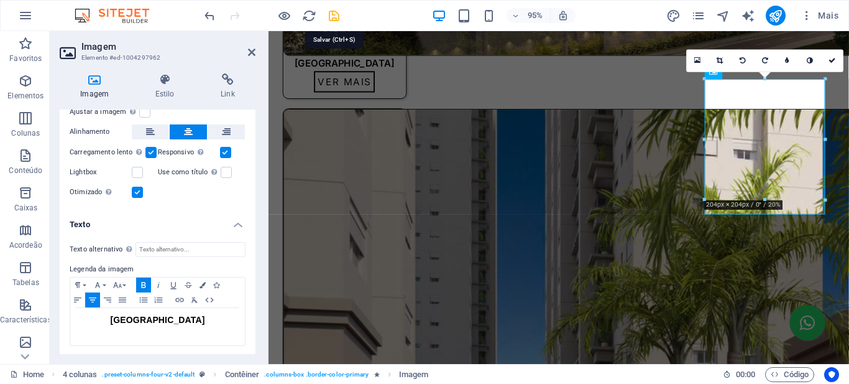
click at [330, 14] on icon "save" at bounding box center [334, 16] width 14 height 14
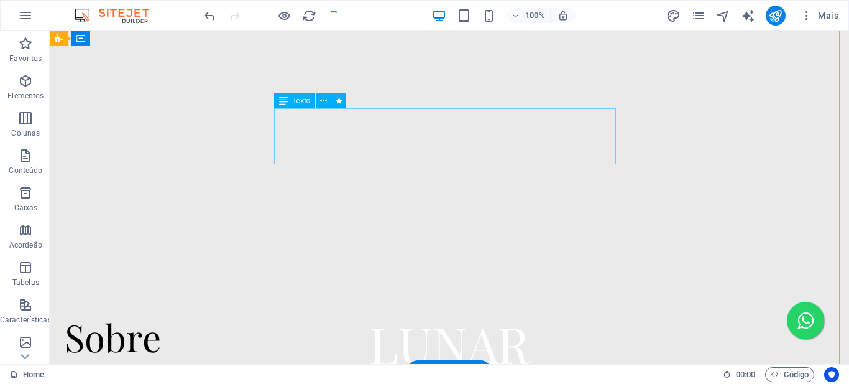
scroll to position [0, 0]
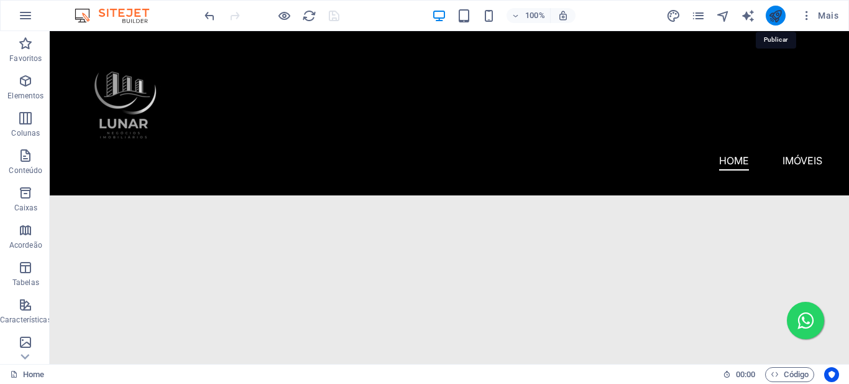
click at [774, 16] on icon "publish" at bounding box center [776, 16] width 14 height 14
